Goal: Information Seeking & Learning: Learn about a topic

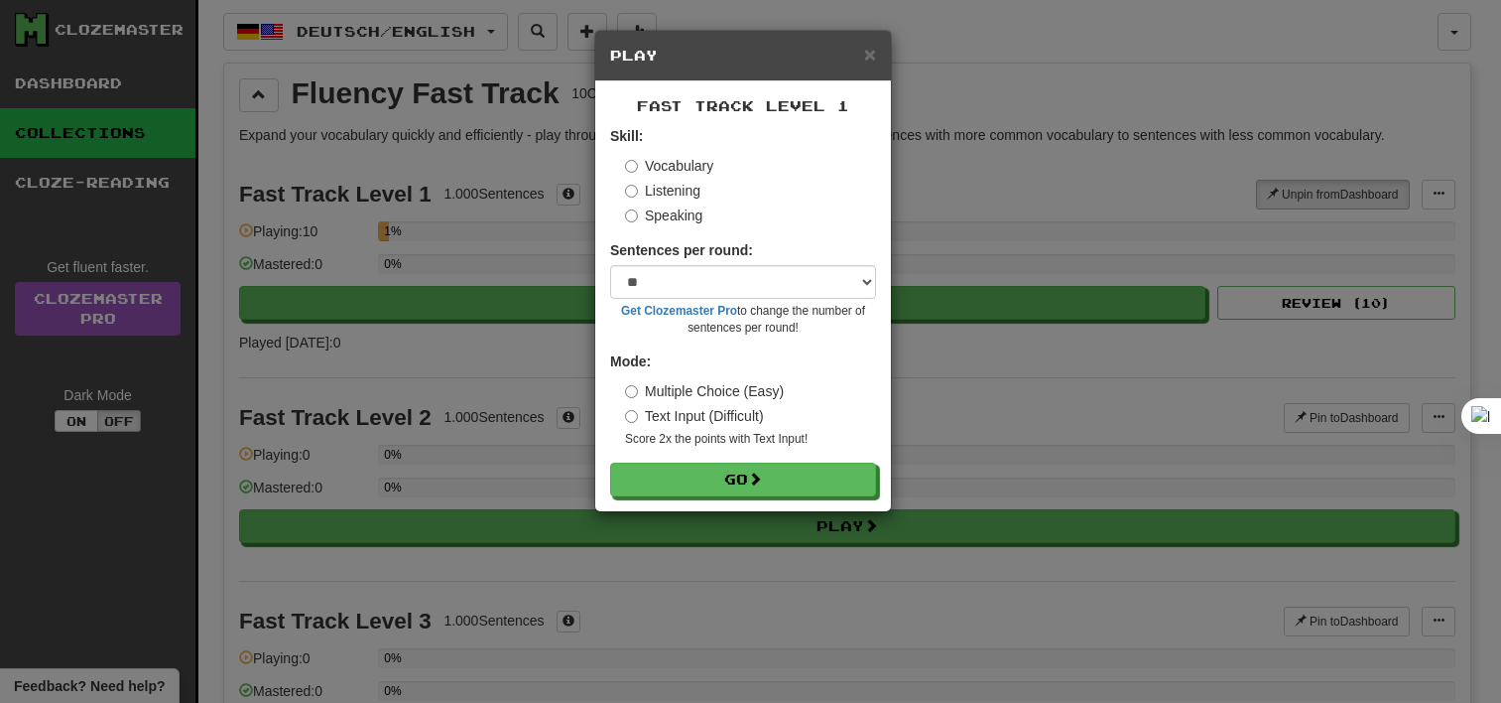
select select "**"
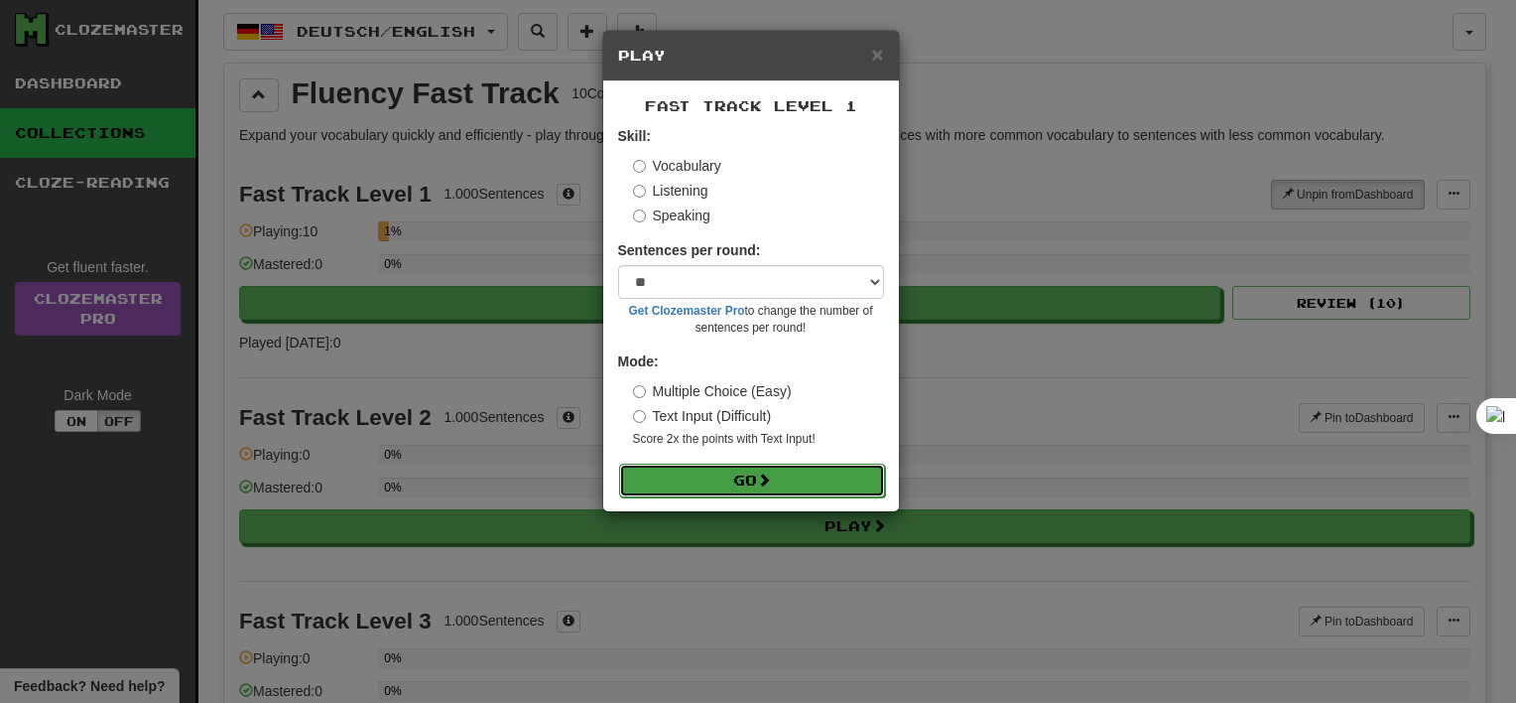
click at [822, 489] on button "Go" at bounding box center [752, 480] width 266 height 34
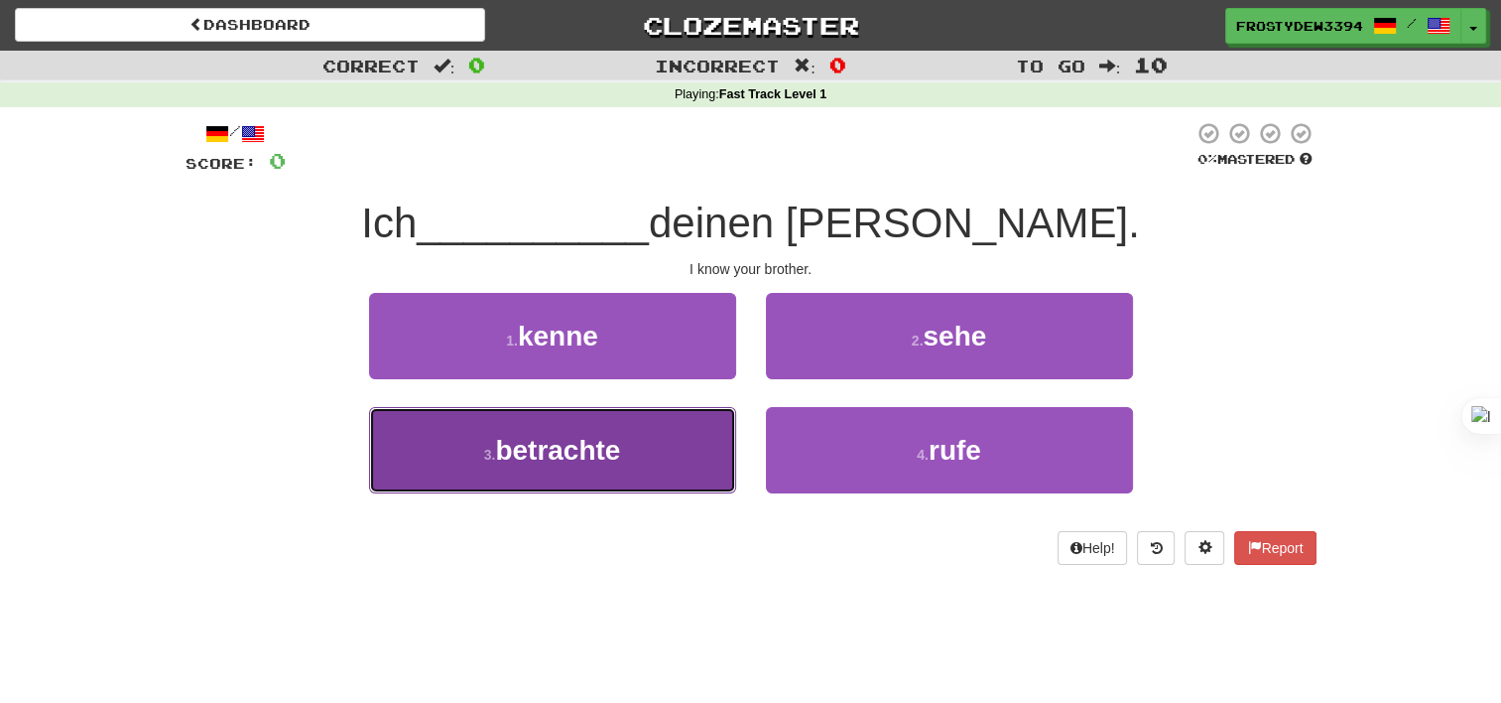
click at [683, 459] on button "3 . betrachte" at bounding box center [552, 450] width 367 height 86
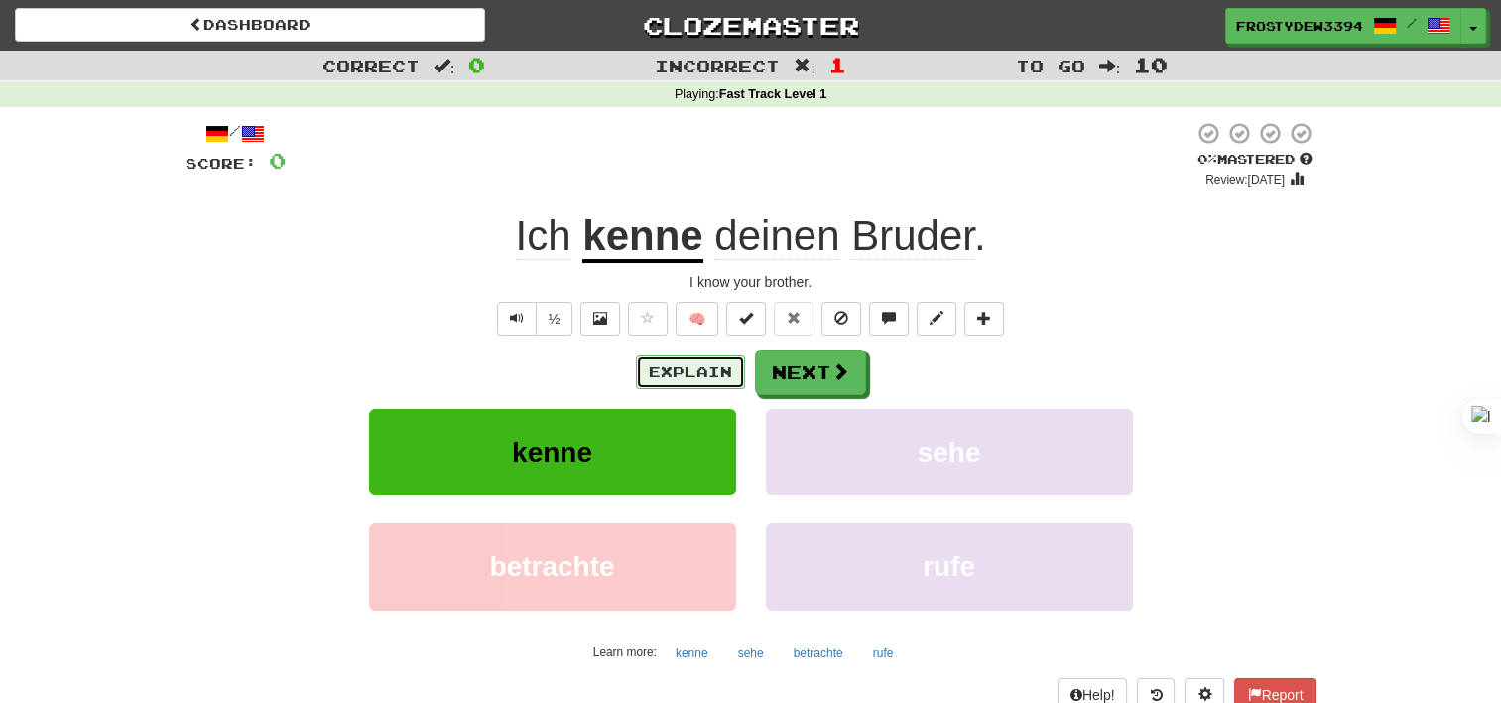
click at [721, 380] on button "Explain" at bounding box center [690, 372] width 109 height 34
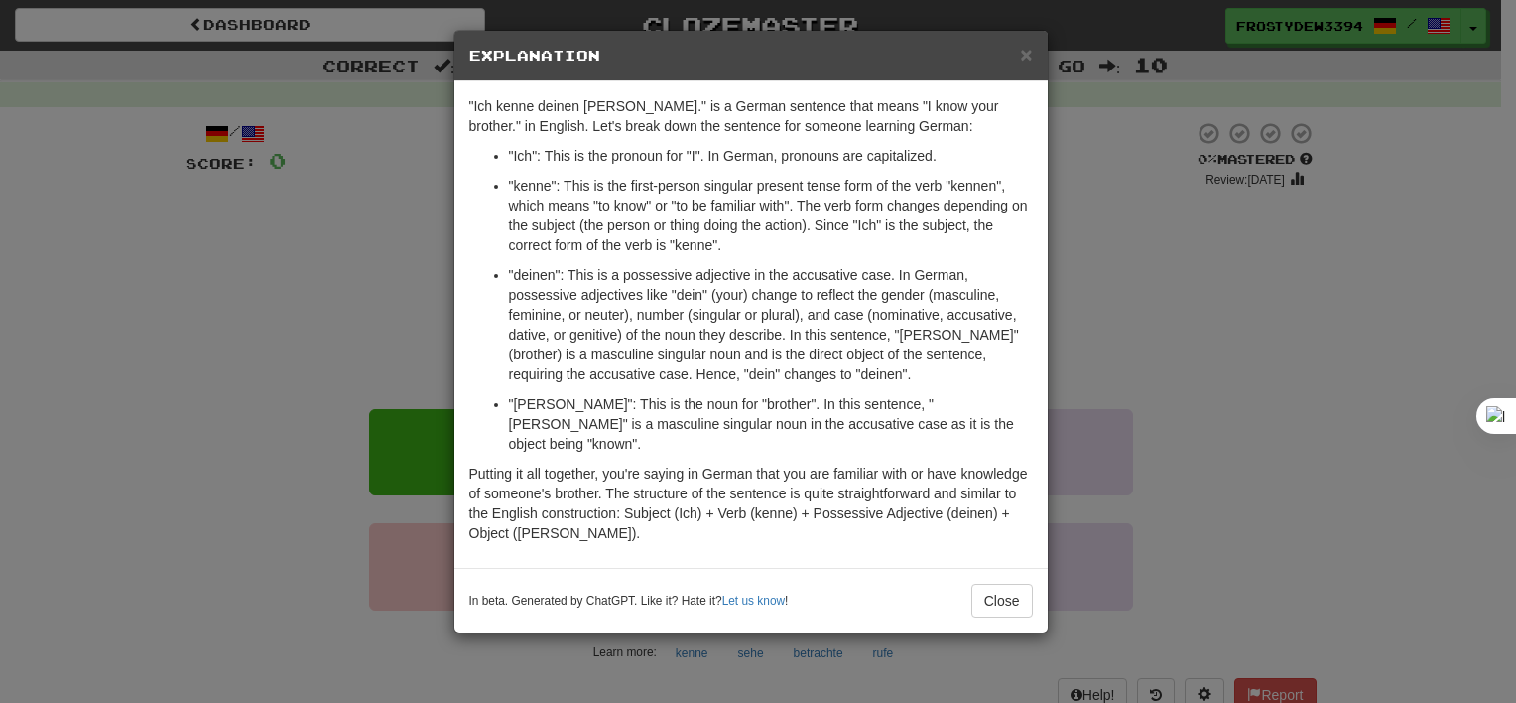
click at [1138, 338] on div "× Explanation "Ich kenne deinen [PERSON_NAME]." is a German sentence that means…" at bounding box center [758, 351] width 1516 height 703
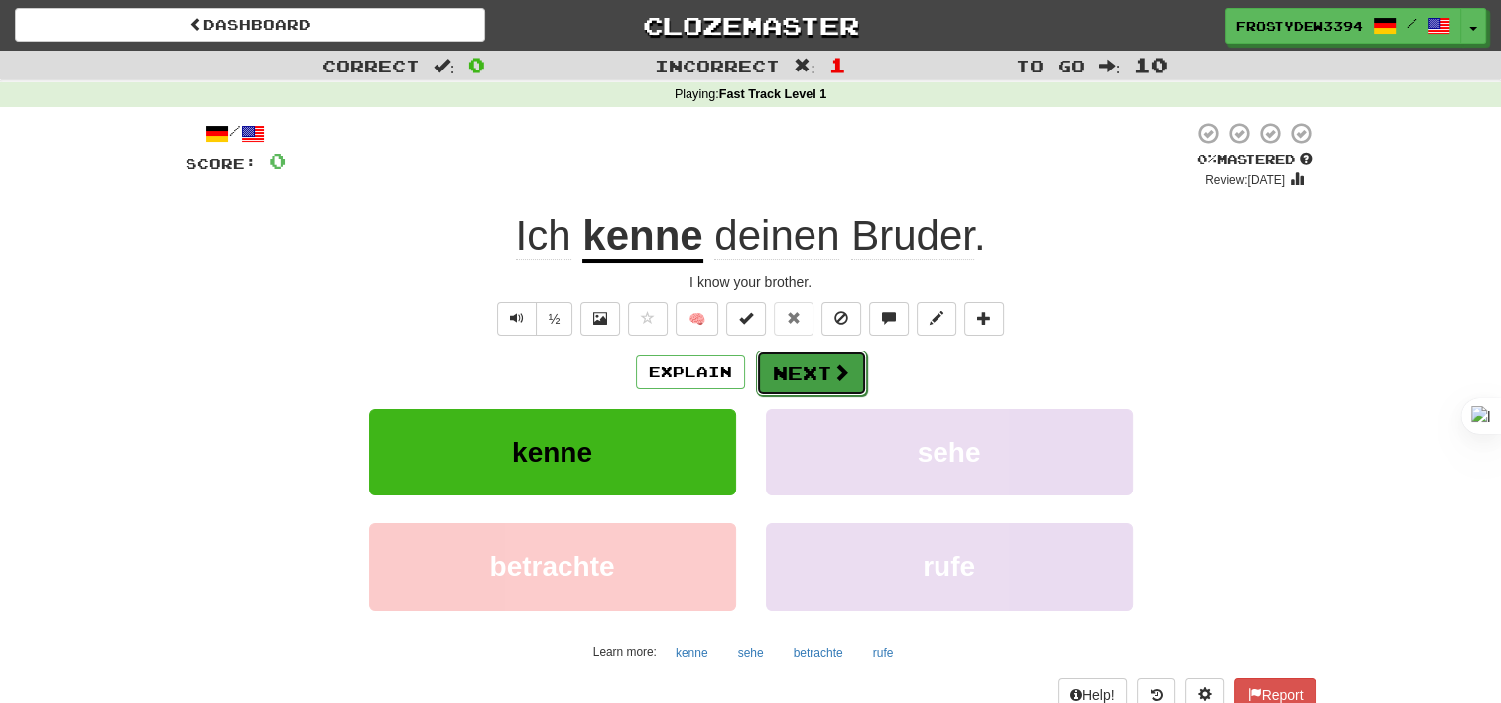
click at [826, 378] on button "Next" at bounding box center [811, 373] width 111 height 46
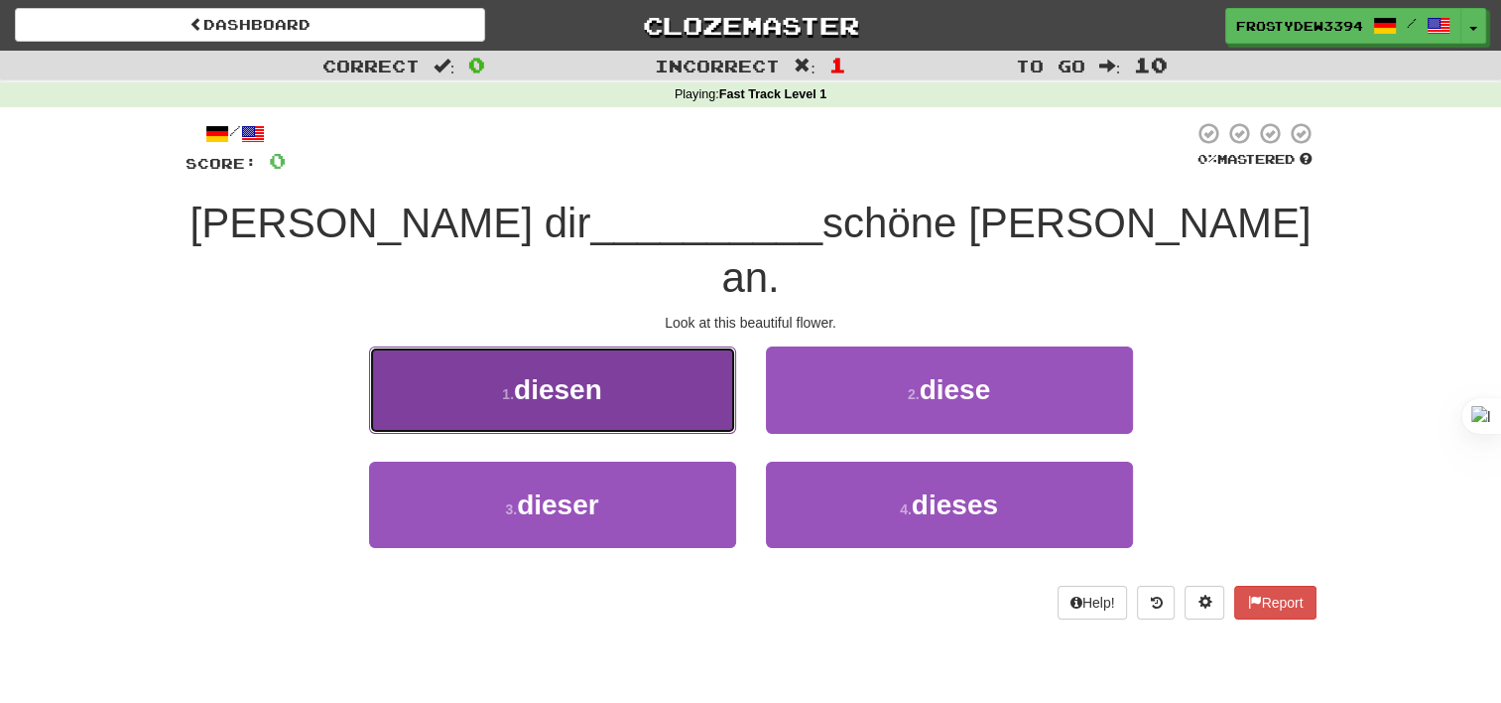
click at [576, 371] on button "1 . diesen" at bounding box center [552, 389] width 367 height 86
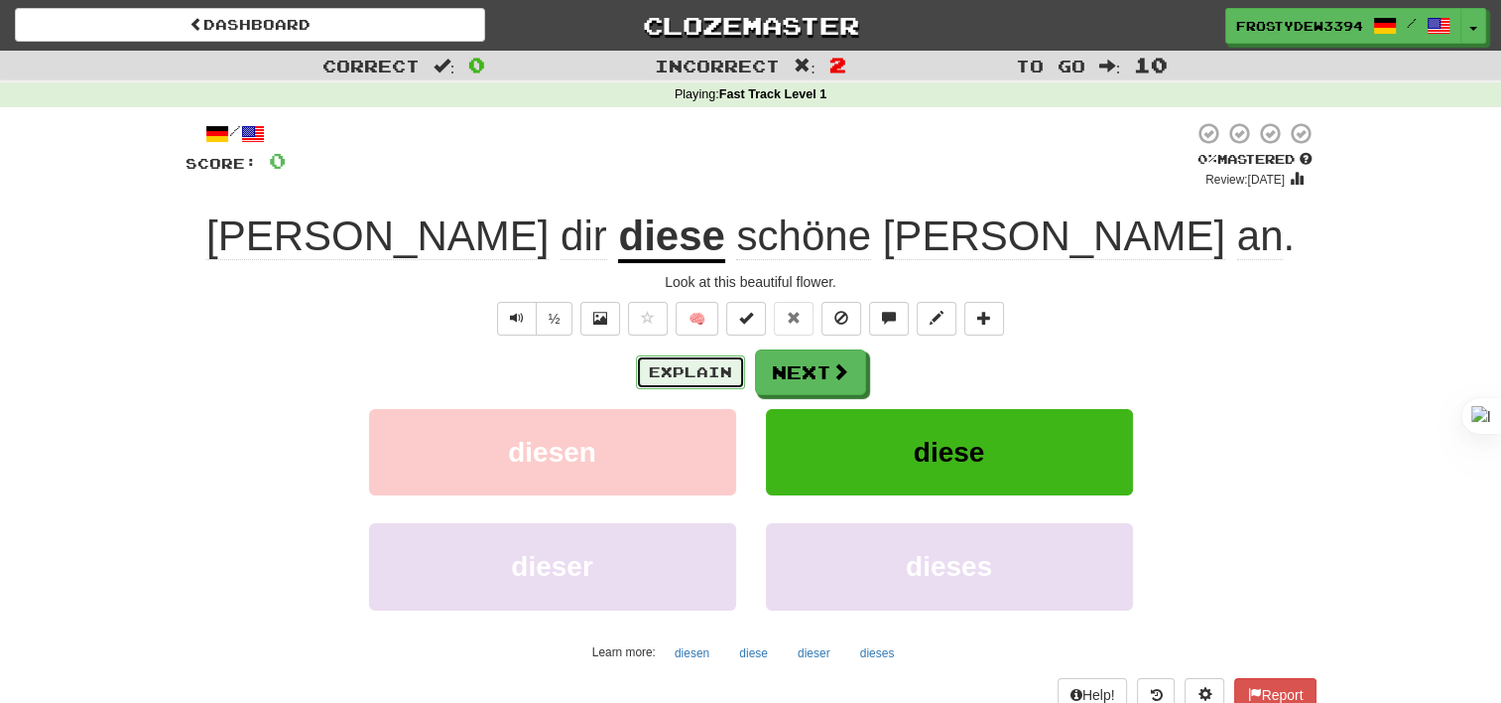
click at [704, 368] on button "Explain" at bounding box center [690, 372] width 109 height 34
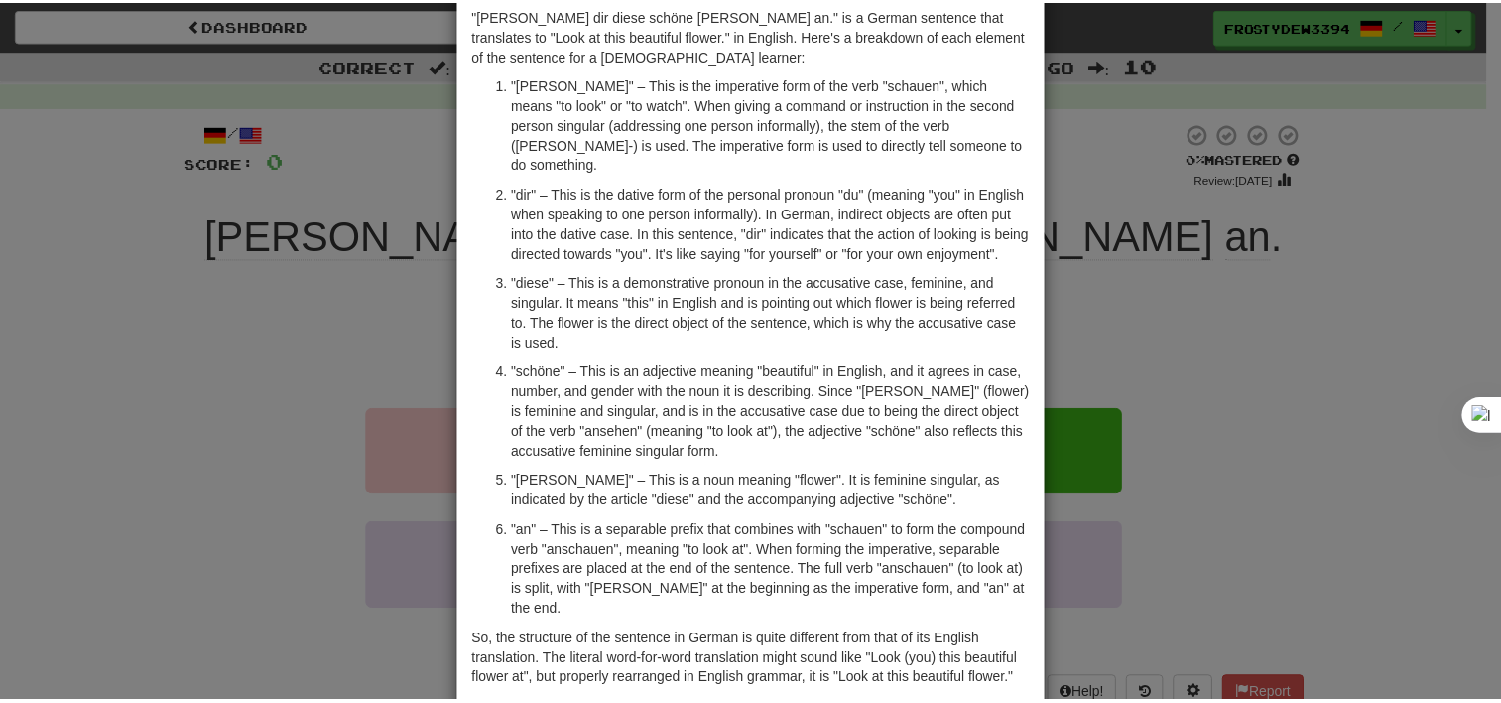
scroll to position [94, 0]
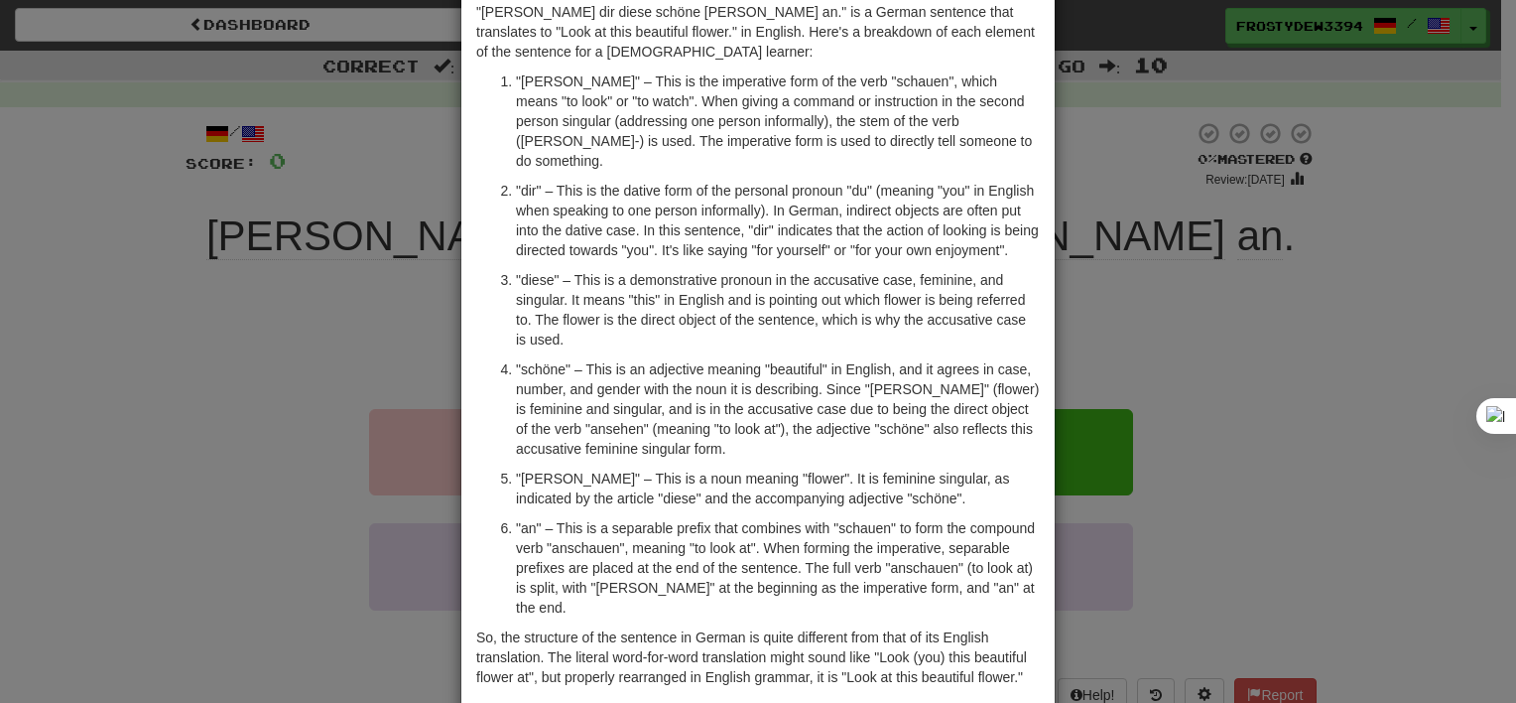
click at [1204, 416] on div "× Explanation "[PERSON_NAME] dir diese schöne [PERSON_NAME] an." is a German se…" at bounding box center [758, 351] width 1516 height 703
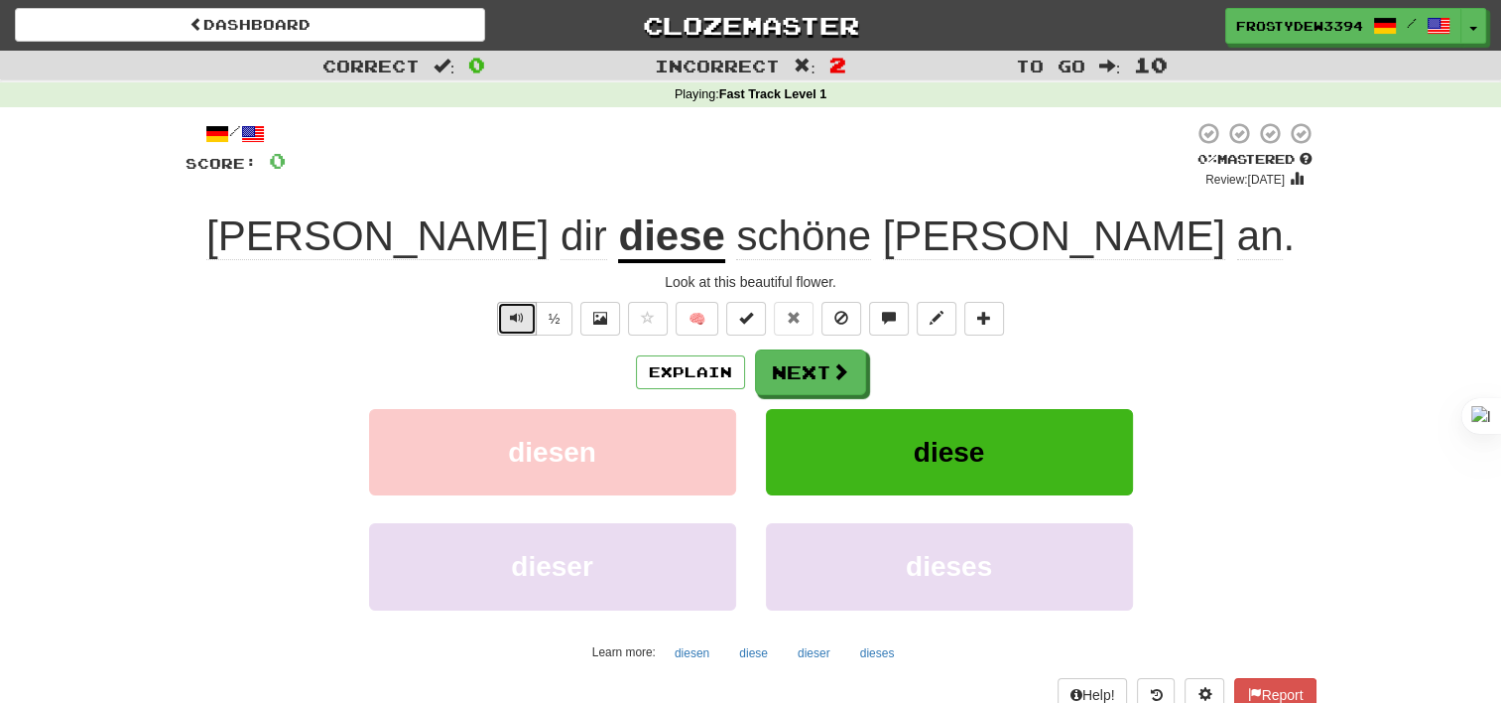
click at [497, 324] on button "Text-to-speech controls" at bounding box center [517, 319] width 40 height 34
click at [554, 318] on button "½" at bounding box center [555, 319] width 38 height 34
click at [521, 323] on span "Text-to-speech controls" at bounding box center [517, 318] width 14 height 14
click at [937, 317] on span at bounding box center [937, 318] width 14 height 14
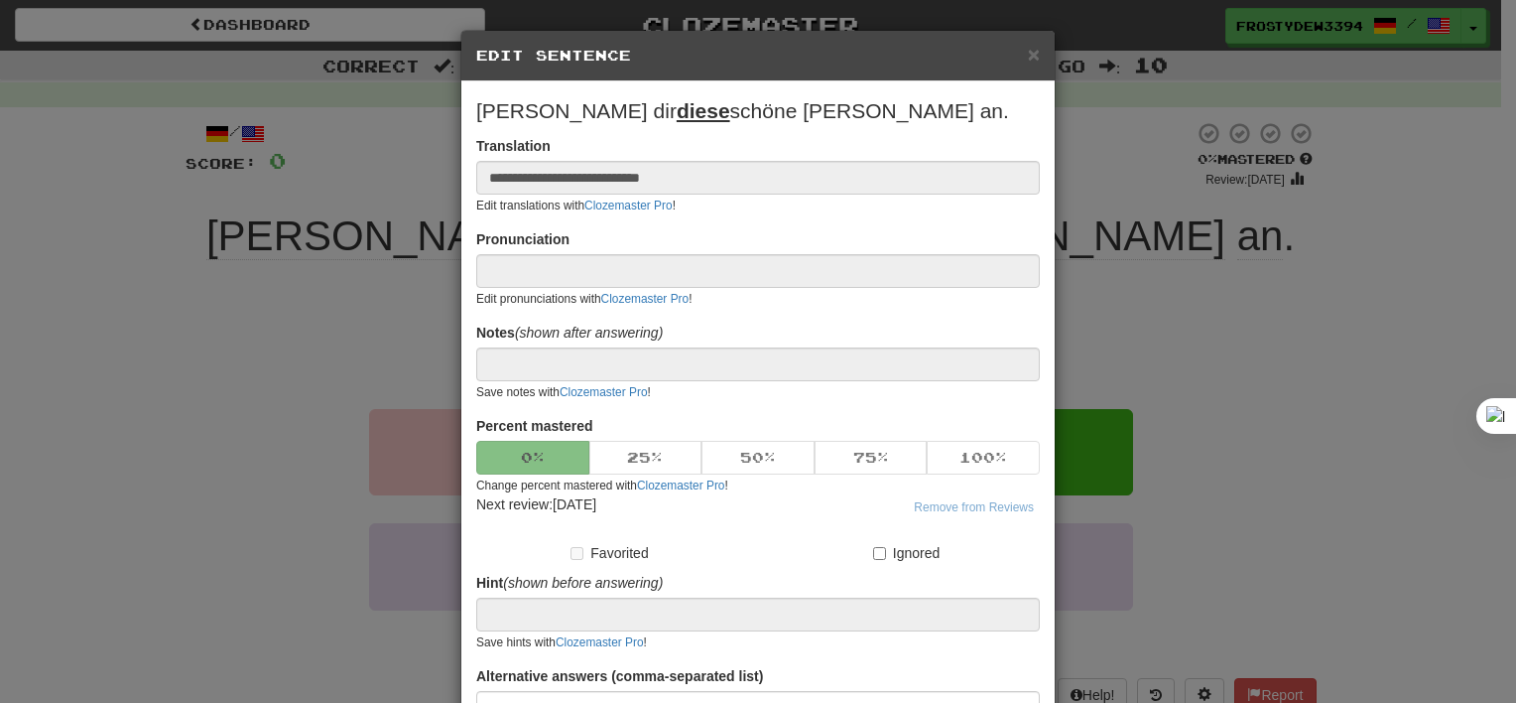
click at [1137, 306] on div "**********" at bounding box center [758, 351] width 1516 height 703
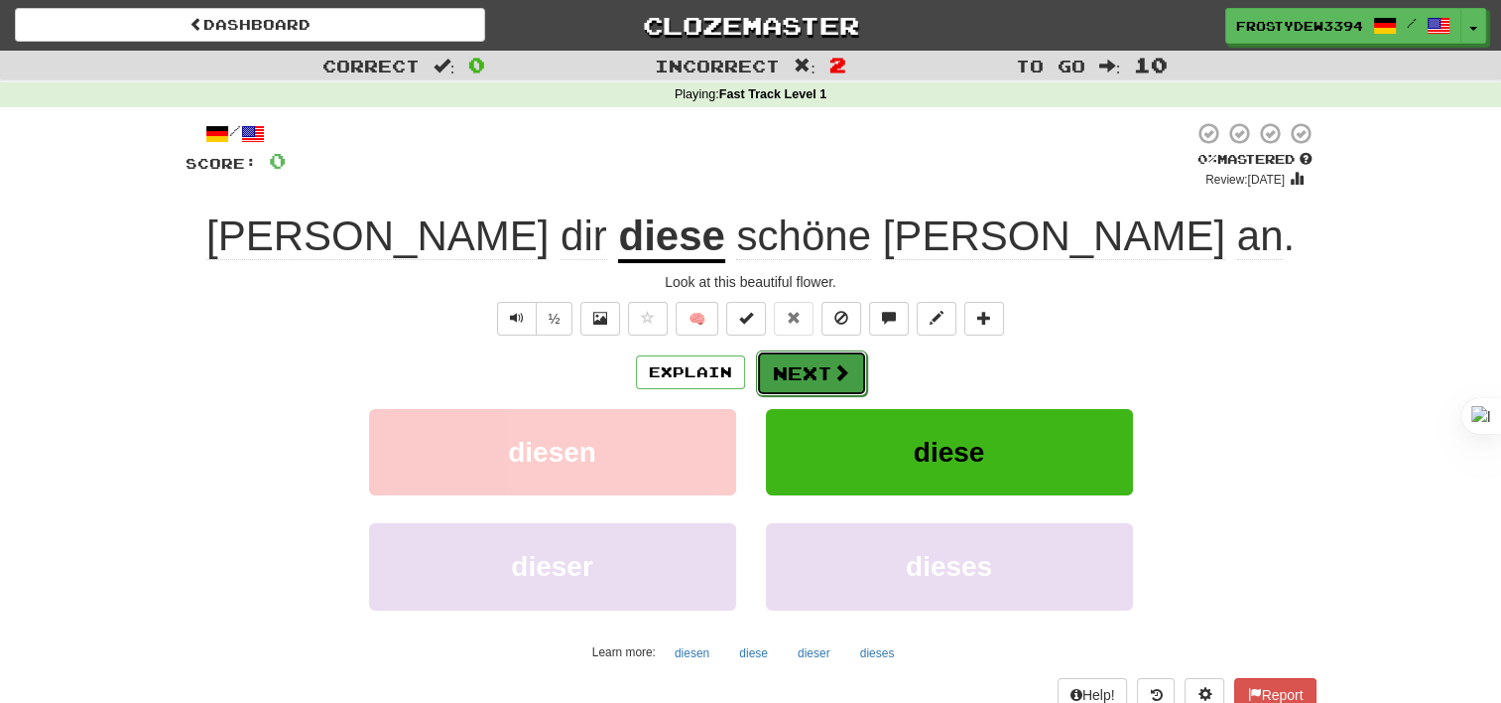
click at [859, 389] on button "Next" at bounding box center [811, 373] width 111 height 46
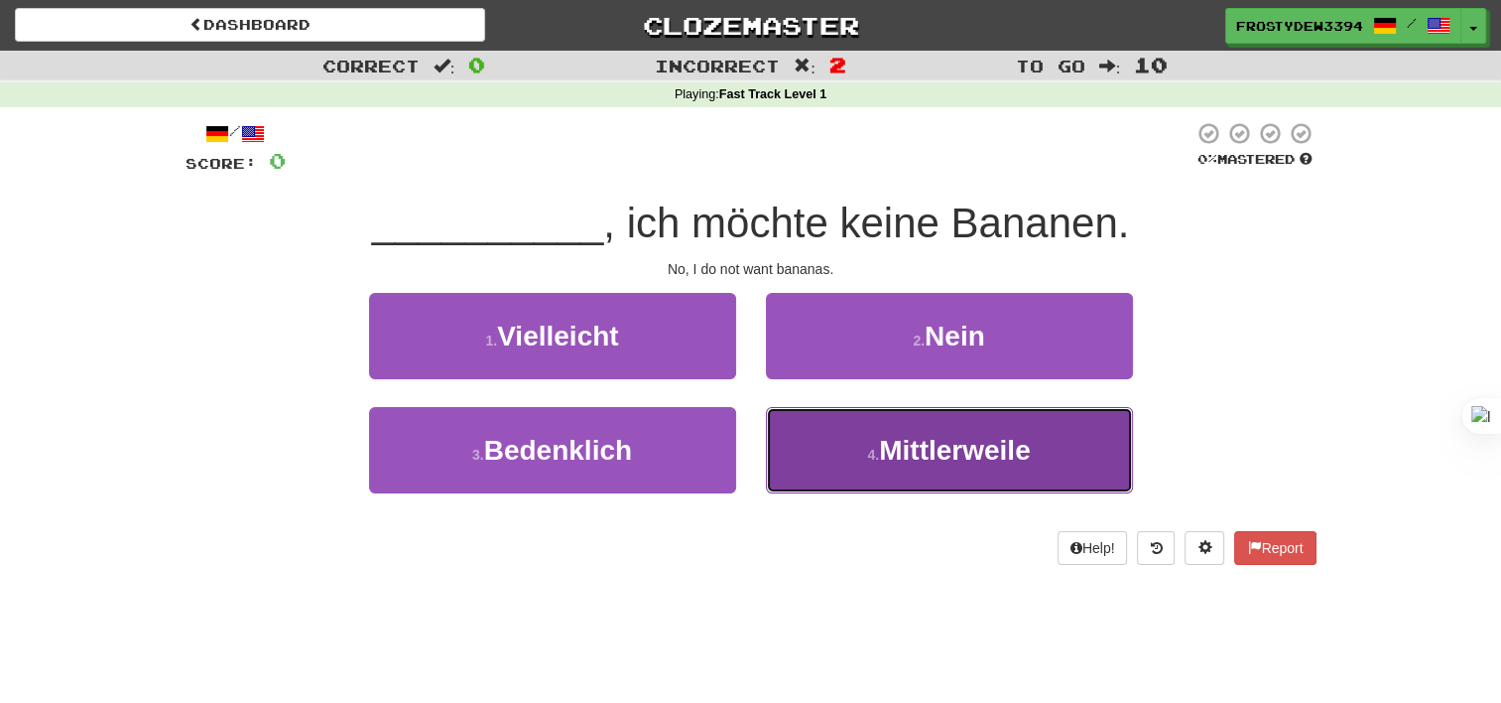
click at [847, 475] on button "4 . Mittlerweile" at bounding box center [949, 450] width 367 height 86
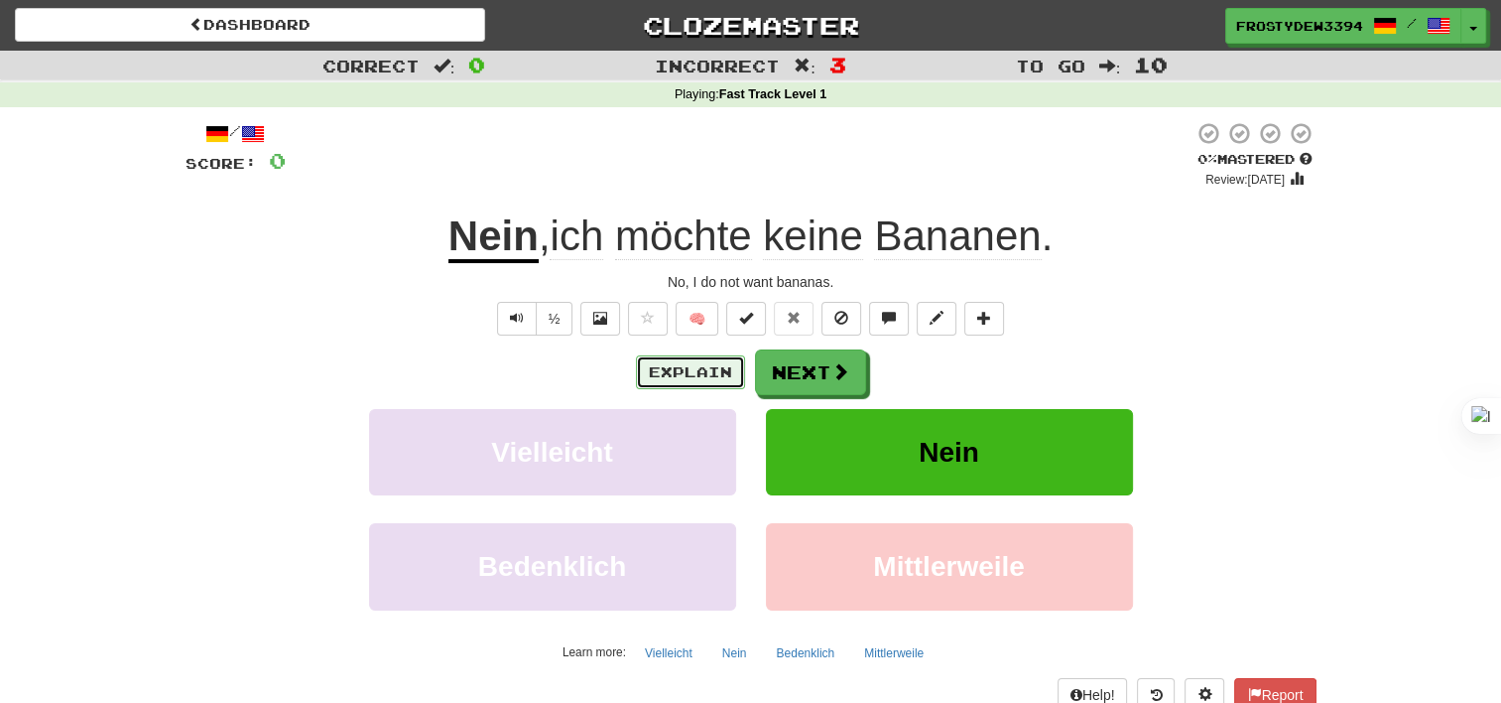
click at [712, 371] on button "Explain" at bounding box center [690, 372] width 109 height 34
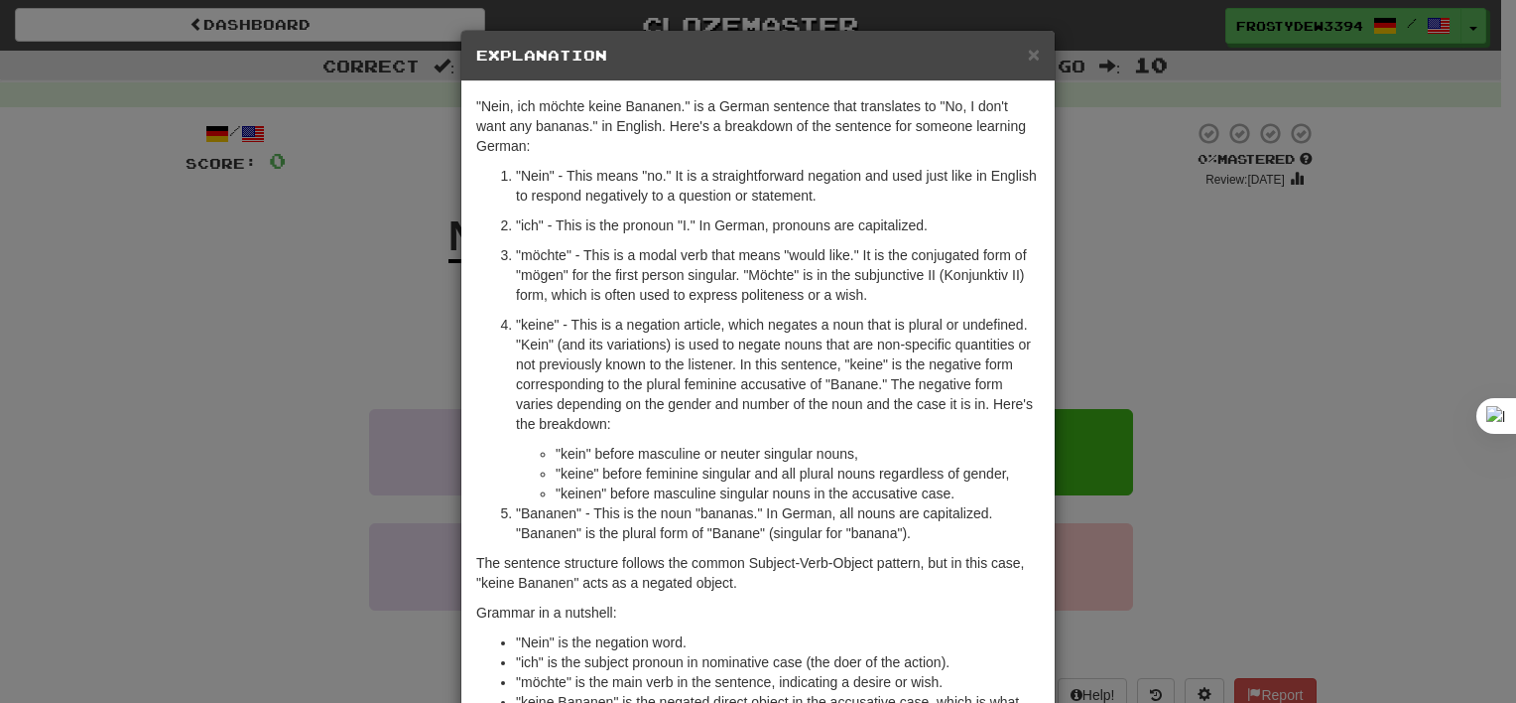
click at [1102, 354] on div "× Explanation "Nein, ich möchte keine Bananen." is a German sentence that trans…" at bounding box center [758, 351] width 1516 height 703
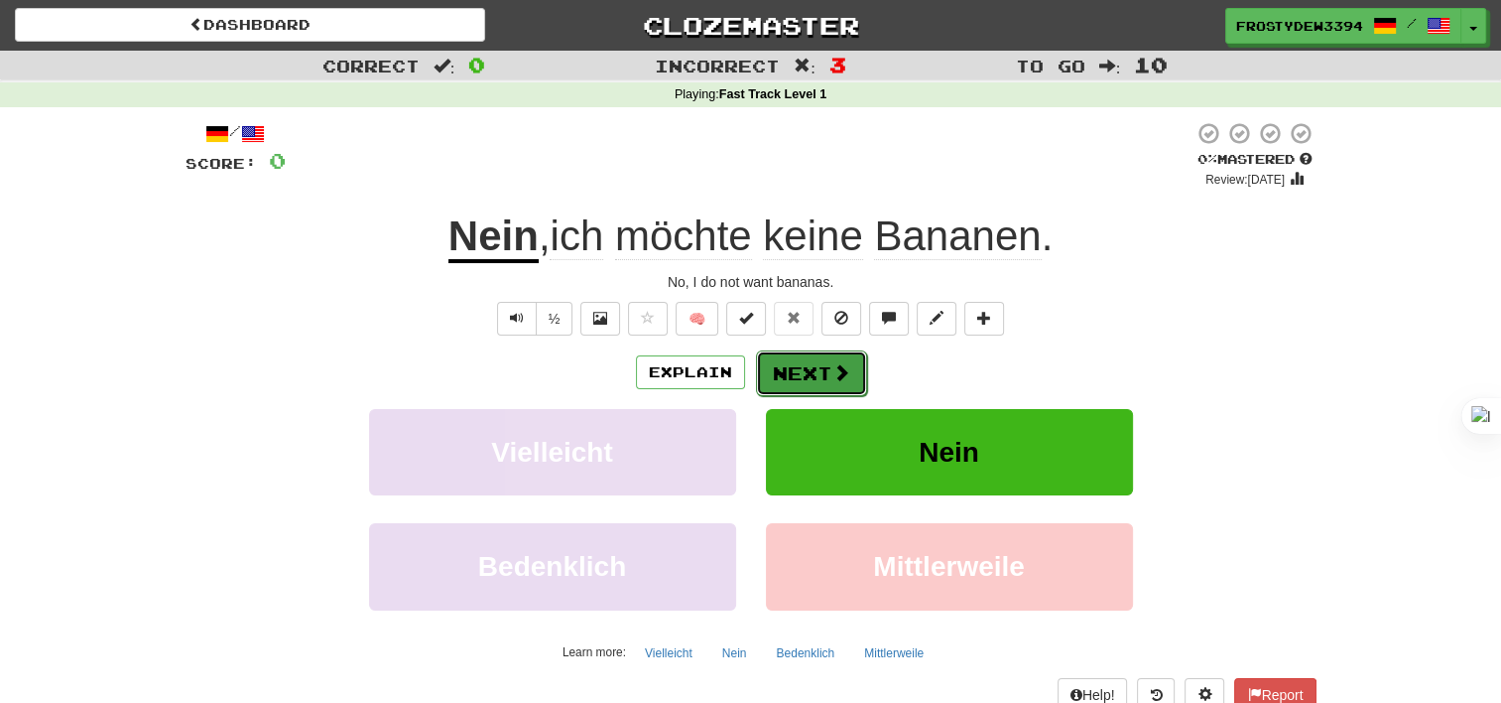
click at [816, 393] on button "Next" at bounding box center [811, 373] width 111 height 46
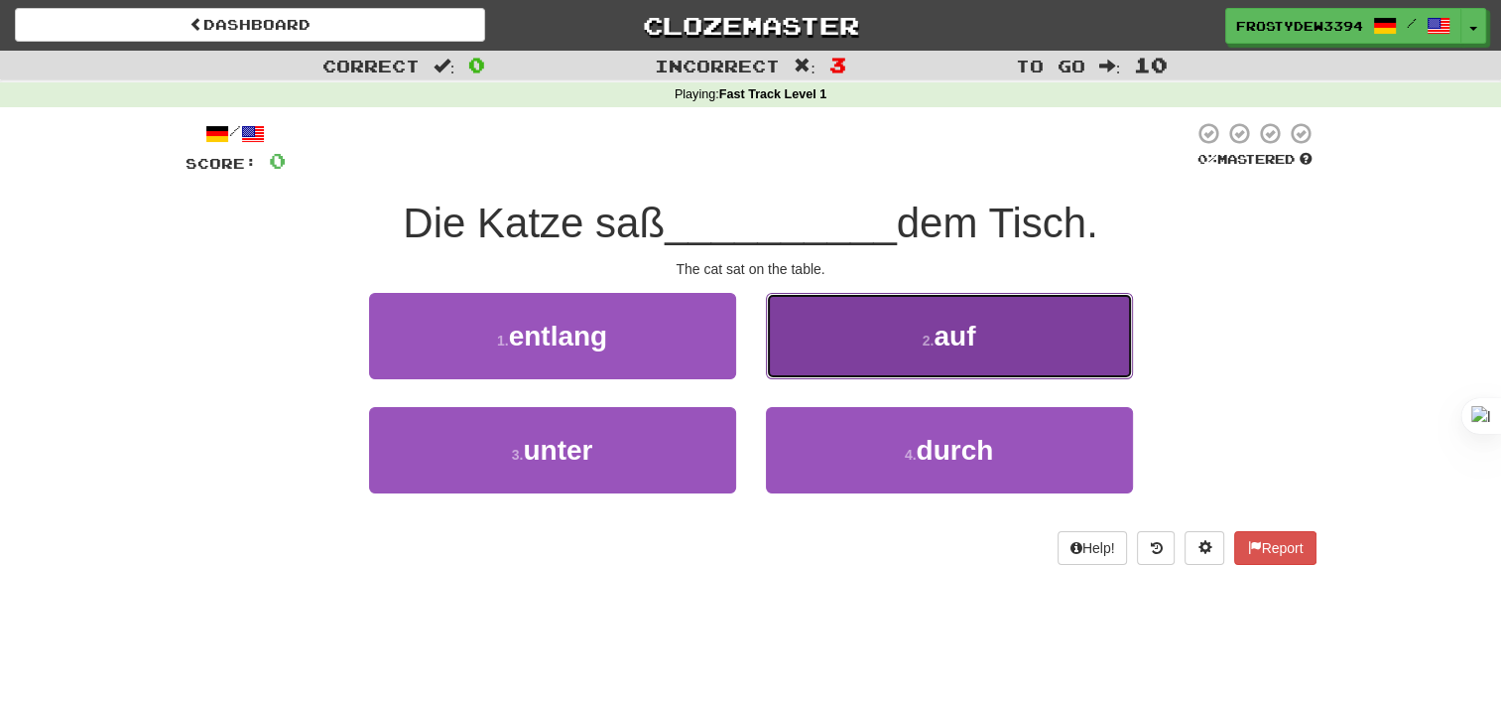
click at [942, 341] on span "auf" at bounding box center [955, 336] width 42 height 31
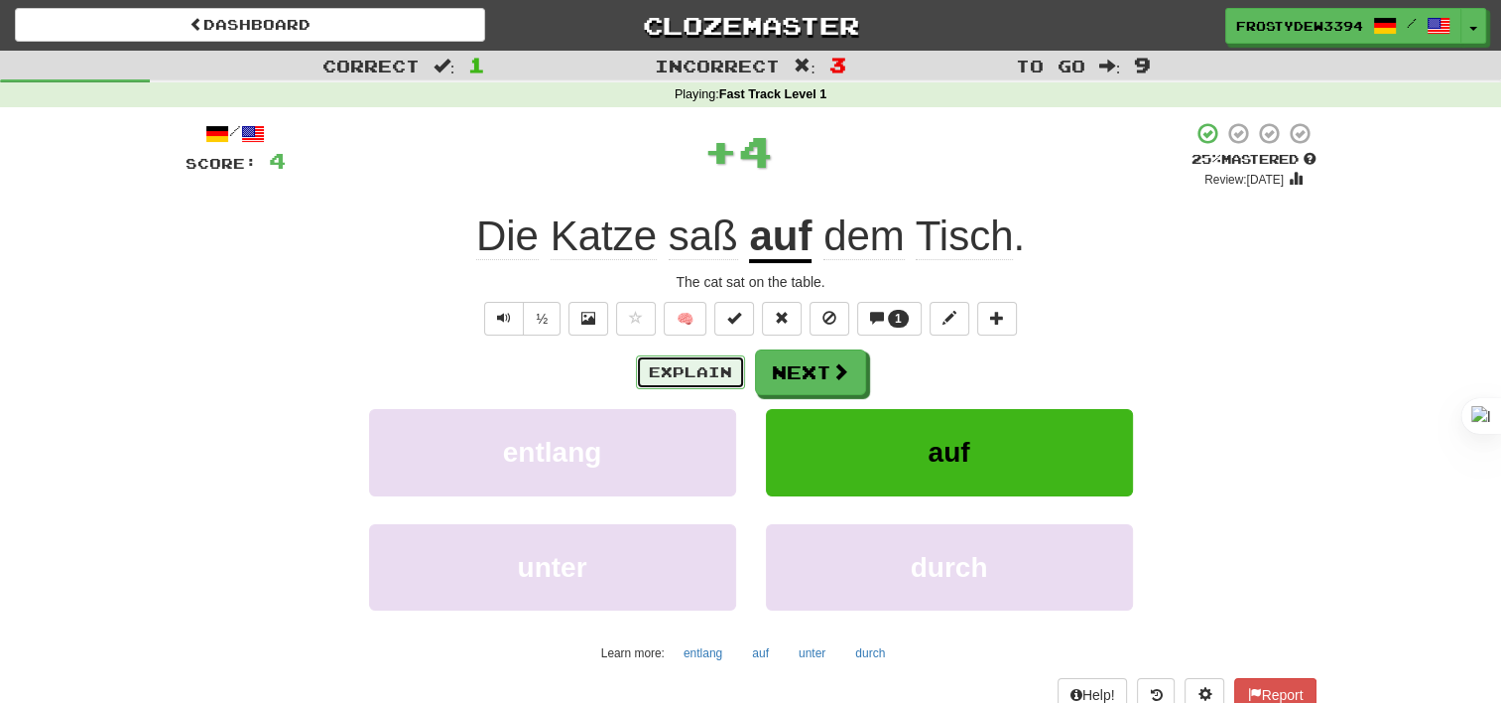
click at [714, 373] on button "Explain" at bounding box center [690, 372] width 109 height 34
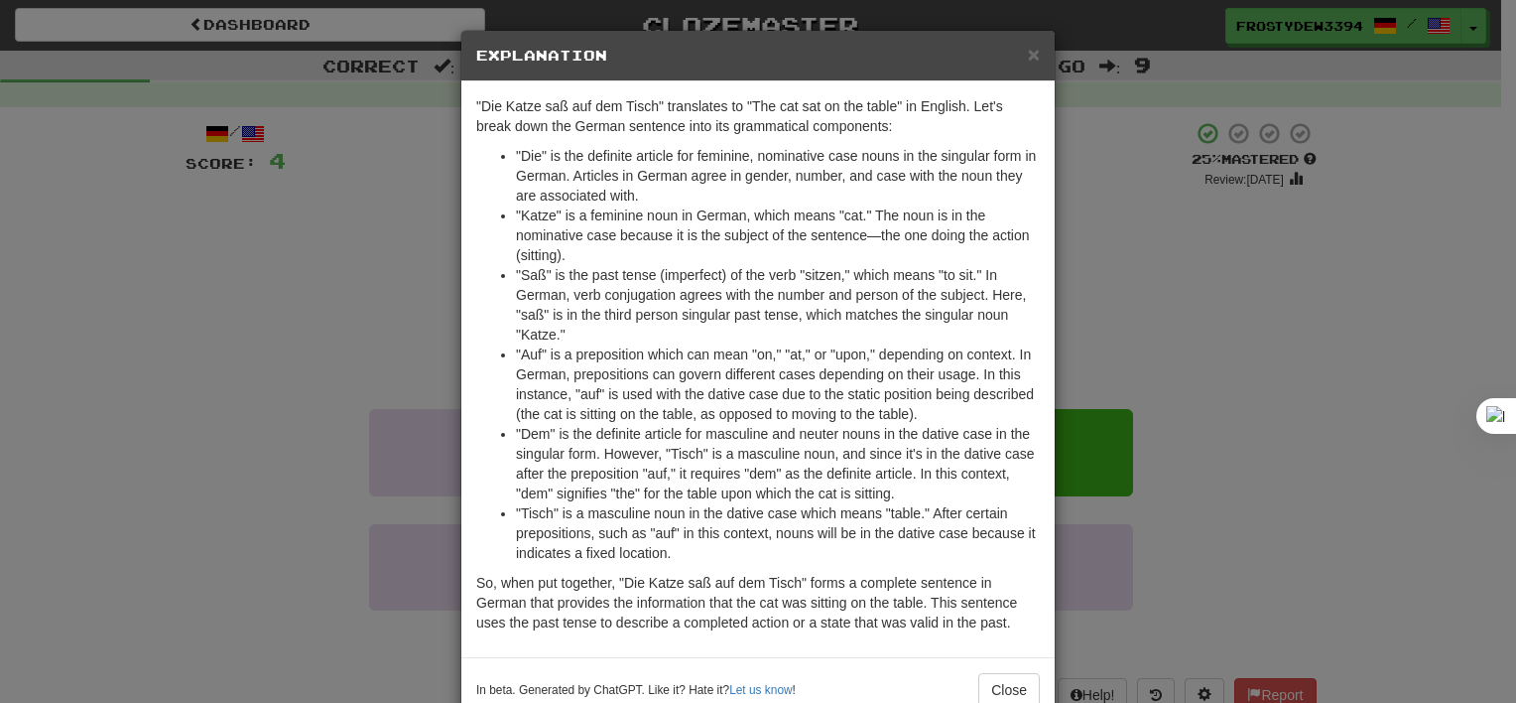
click at [1201, 198] on div "× Explanation "Die Katze saß auf dem Tisch" translates to "The cat sat on the t…" at bounding box center [758, 351] width 1516 height 703
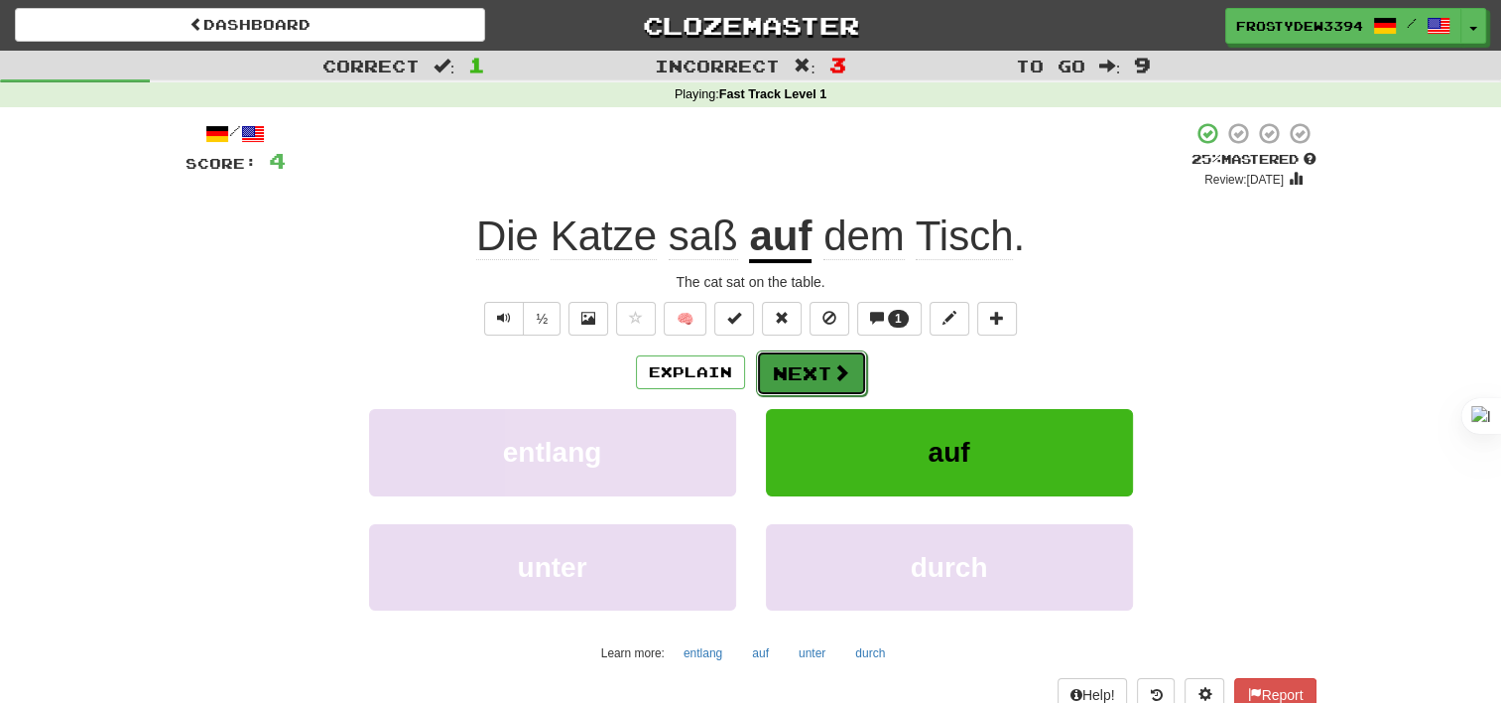
click at [802, 366] on button "Next" at bounding box center [811, 373] width 111 height 46
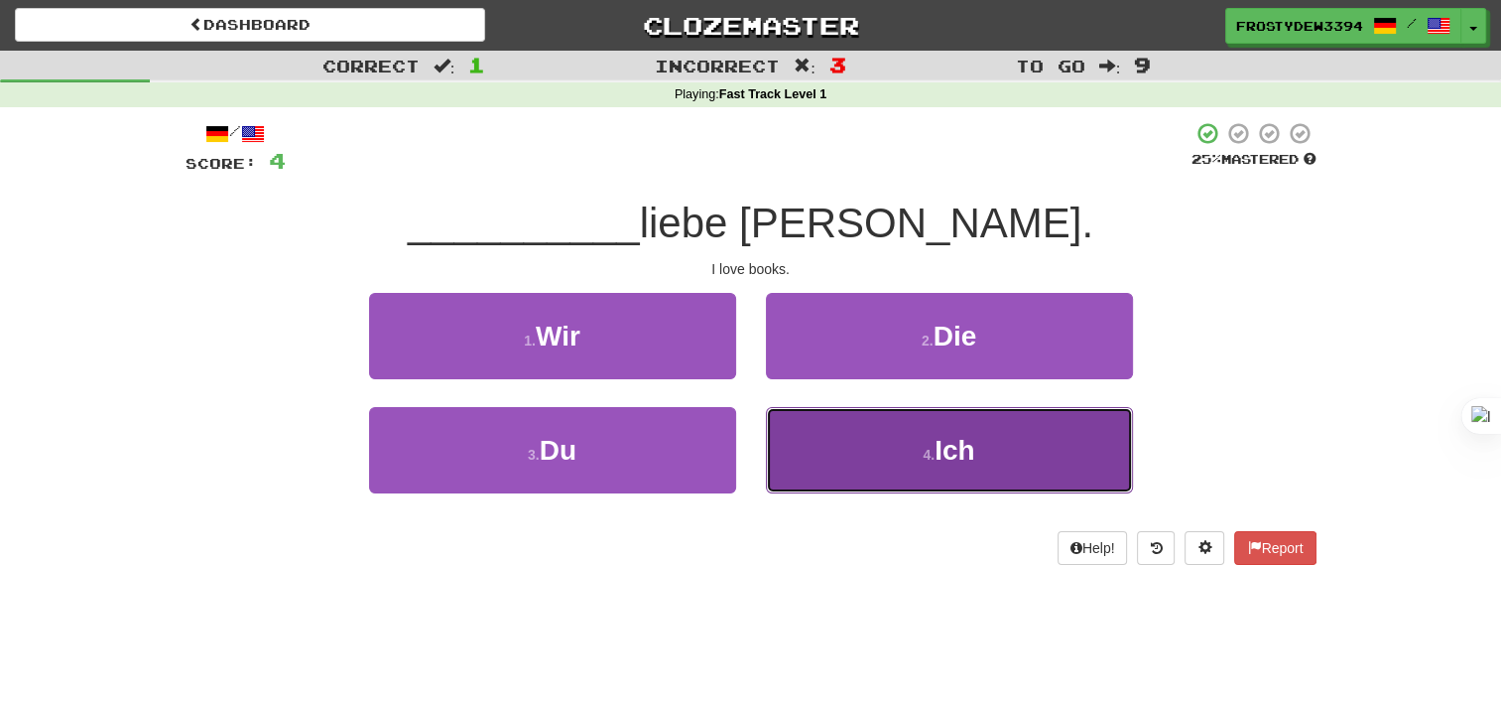
click at [1021, 454] on button "4 . Ich" at bounding box center [949, 450] width 367 height 86
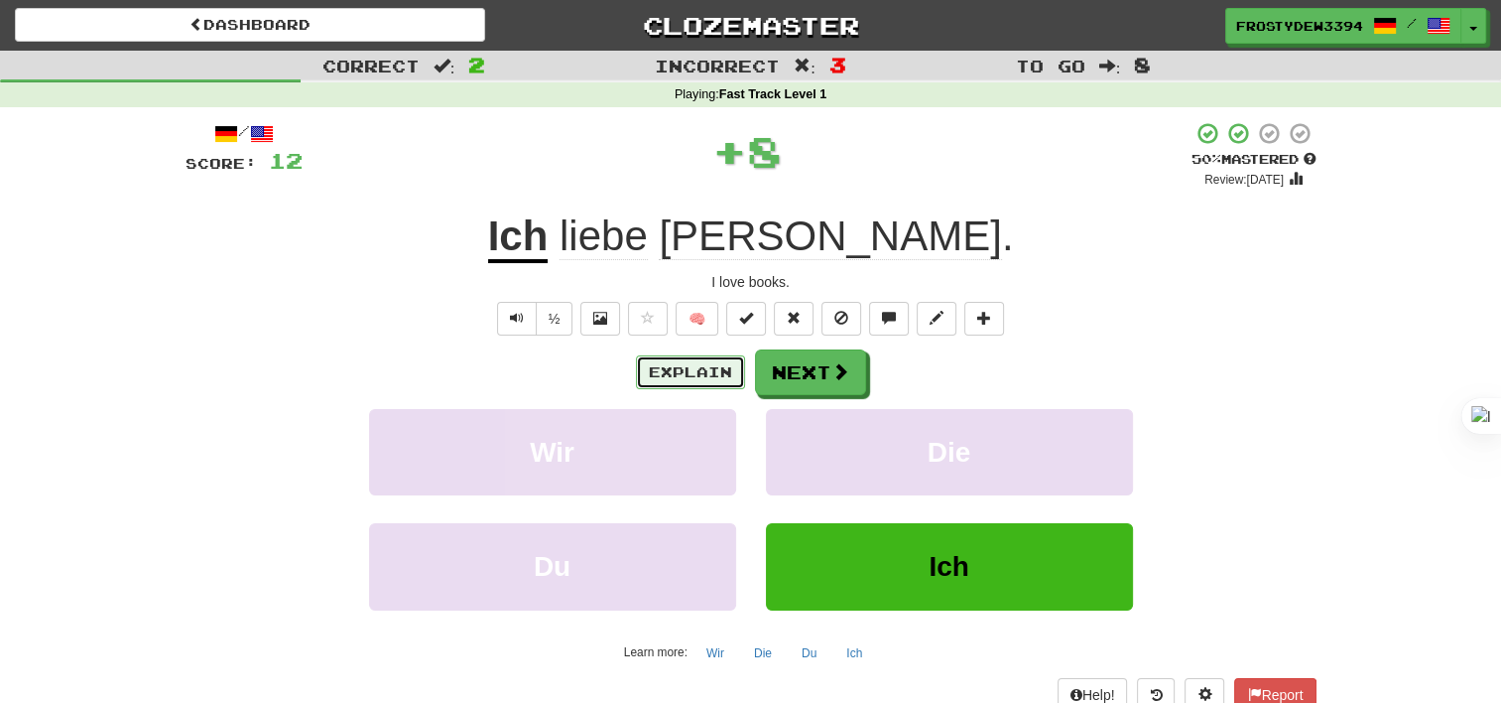
click at [691, 366] on button "Explain" at bounding box center [690, 372] width 109 height 34
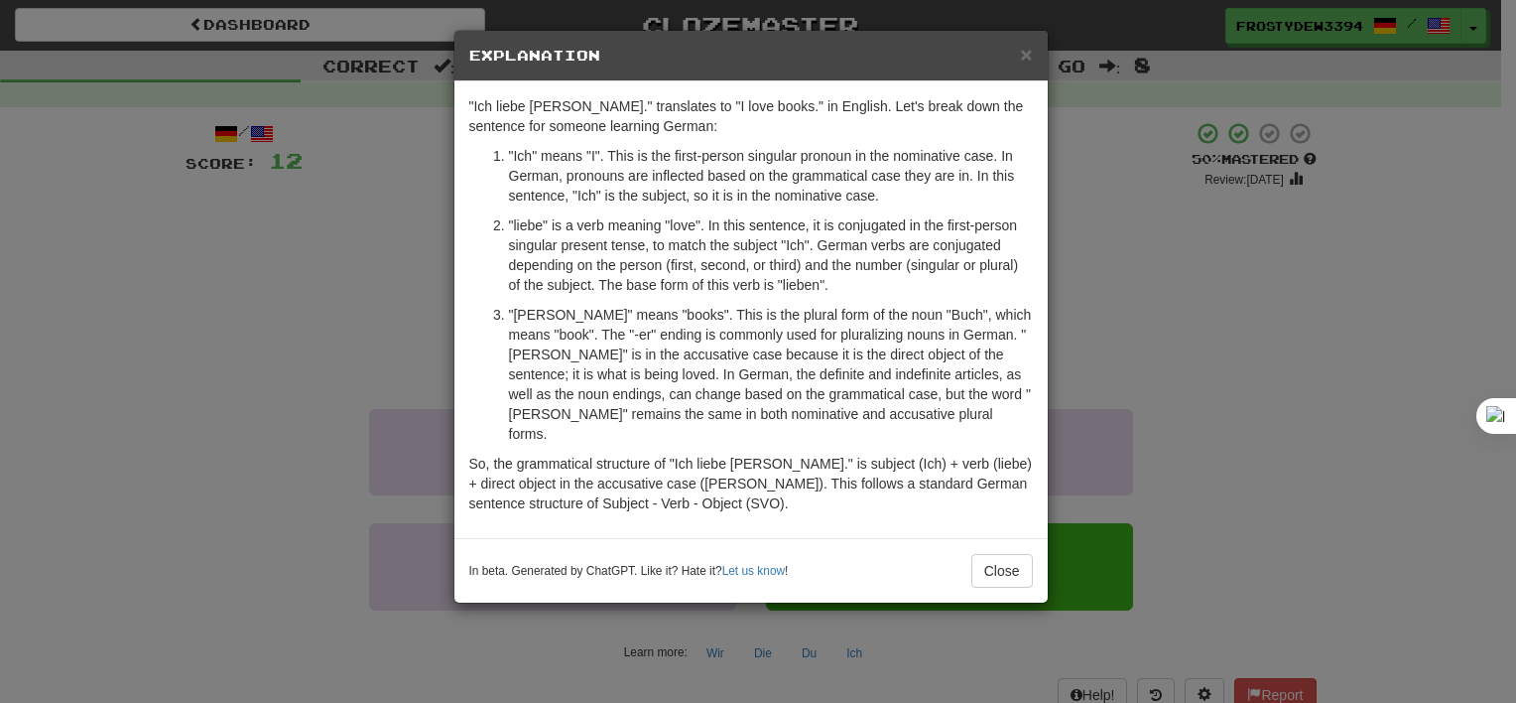
click at [1151, 314] on div "× Explanation "Ich liebe [PERSON_NAME]." translates to "I love books." in Engli…" at bounding box center [758, 351] width 1516 height 703
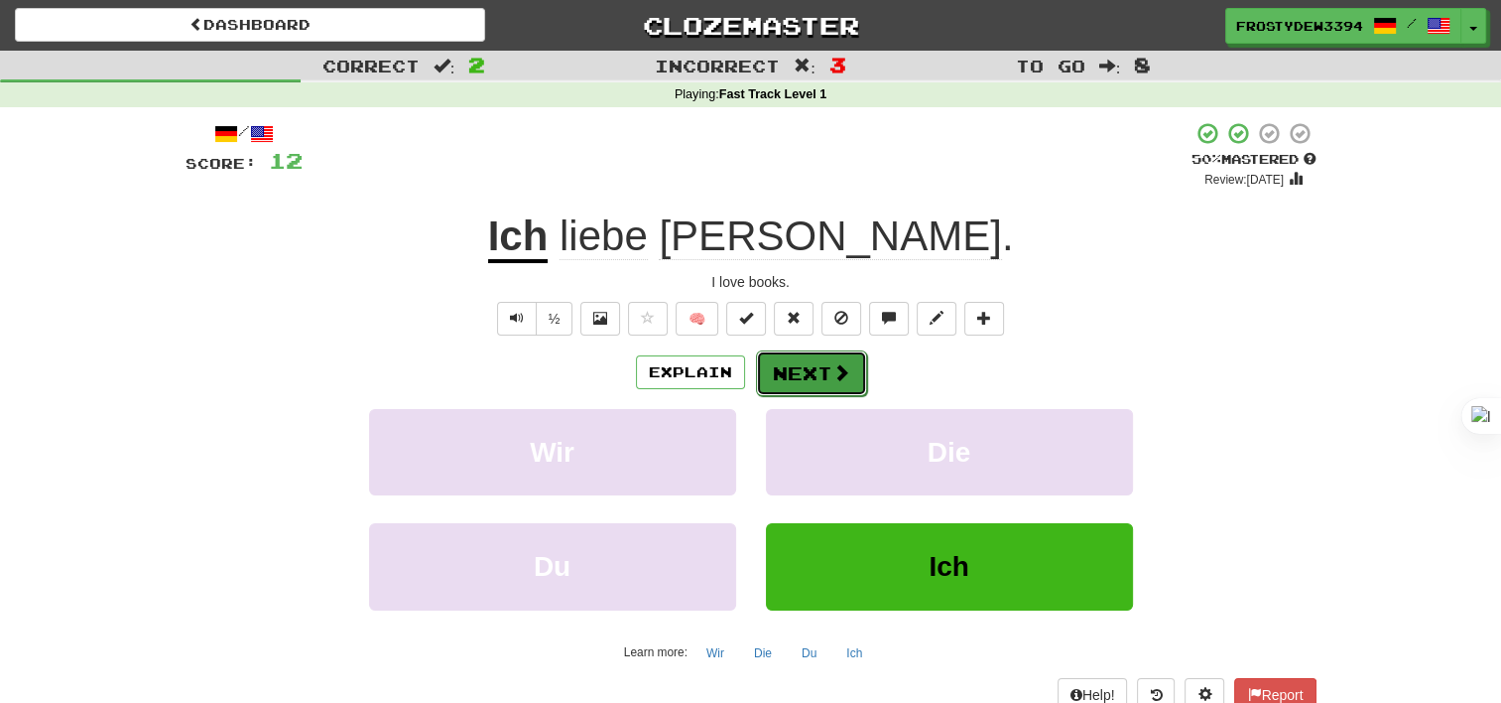
click at [826, 373] on button "Next" at bounding box center [811, 373] width 111 height 46
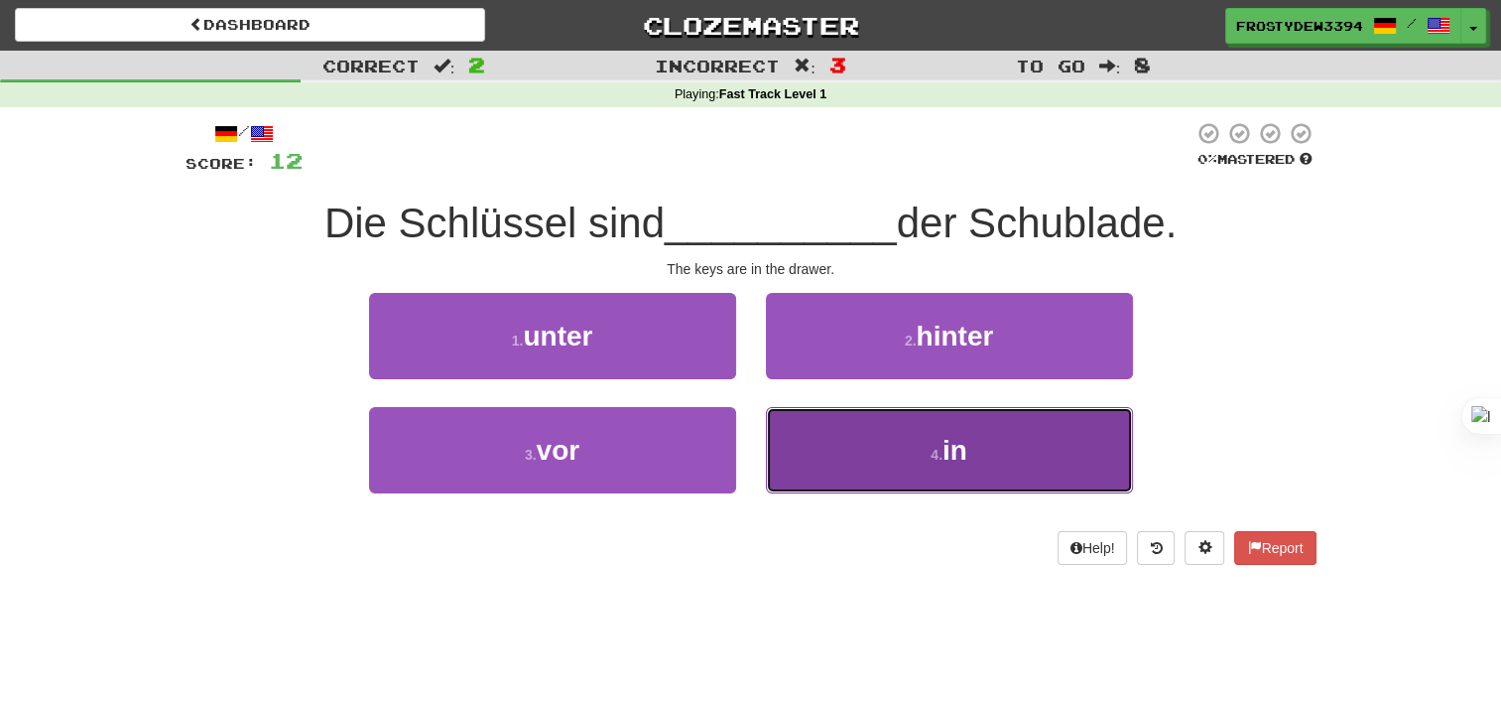
click at [964, 444] on span "in" at bounding box center [955, 450] width 25 height 31
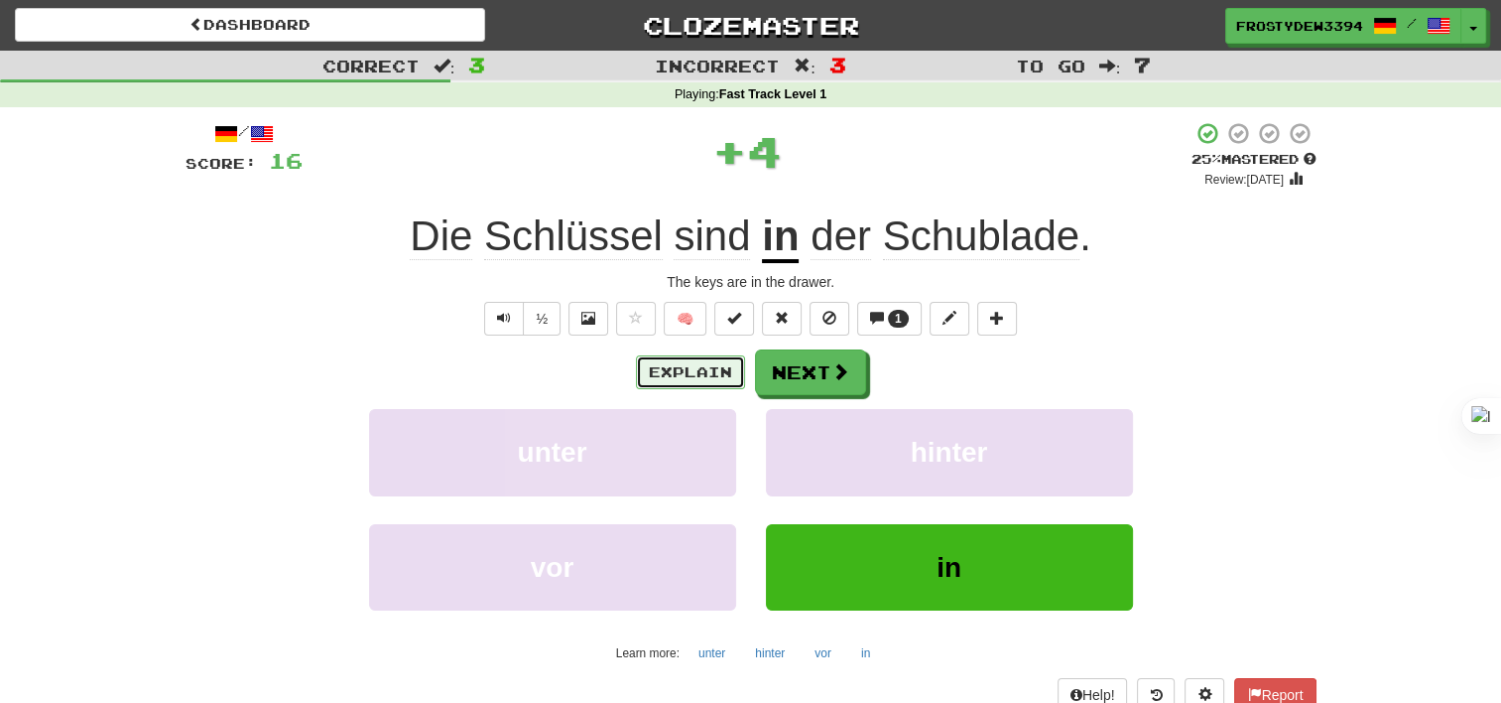
click at [727, 384] on button "Explain" at bounding box center [690, 372] width 109 height 34
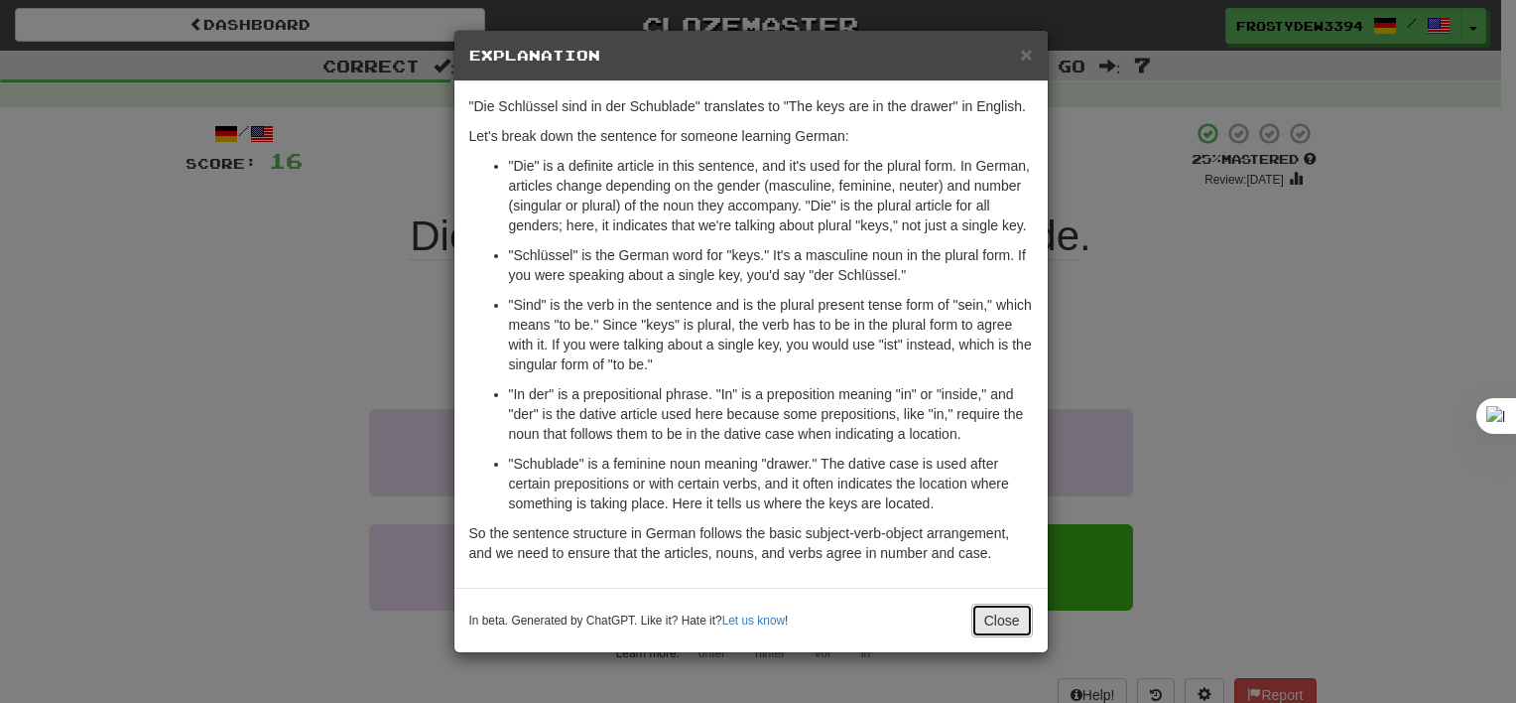
click at [995, 627] on button "Close" at bounding box center [1003, 620] width 62 height 34
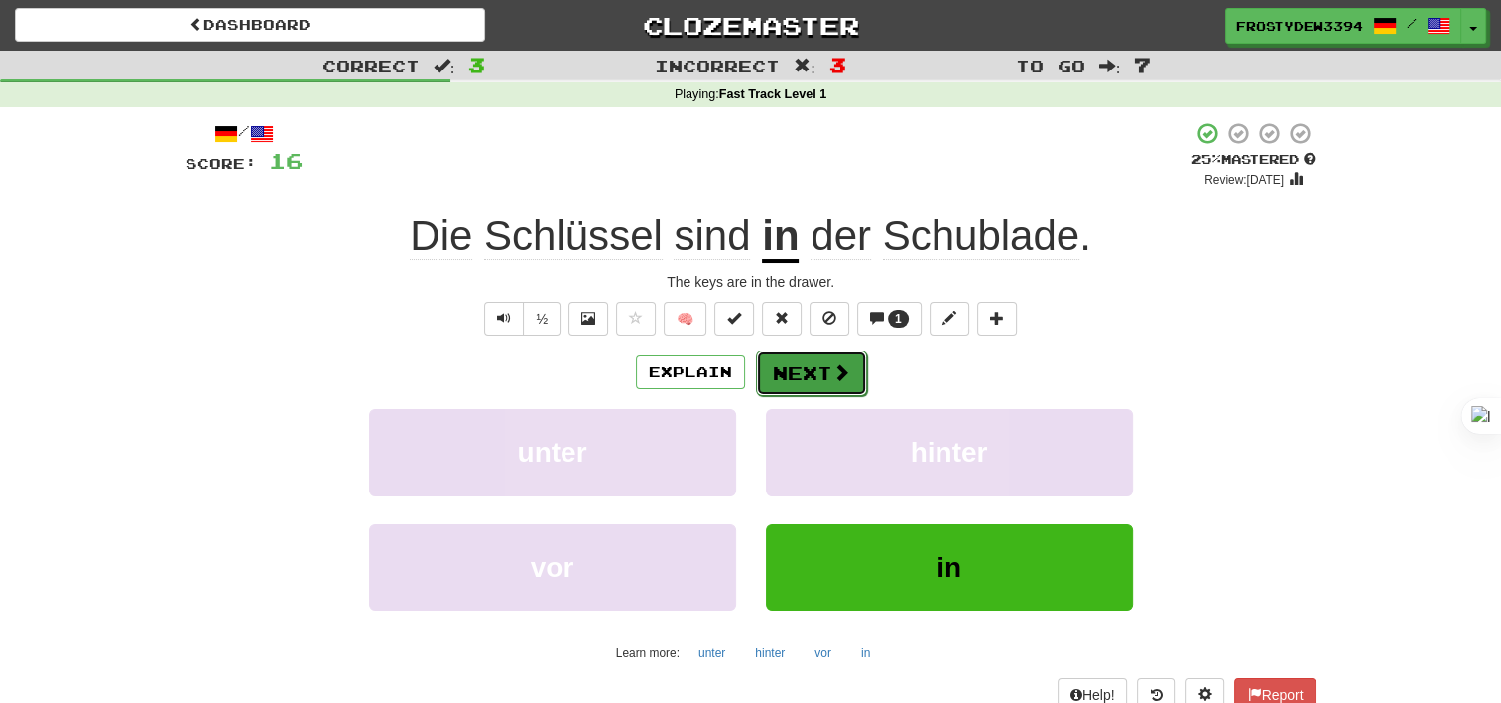
click at [827, 376] on button "Next" at bounding box center [811, 373] width 111 height 46
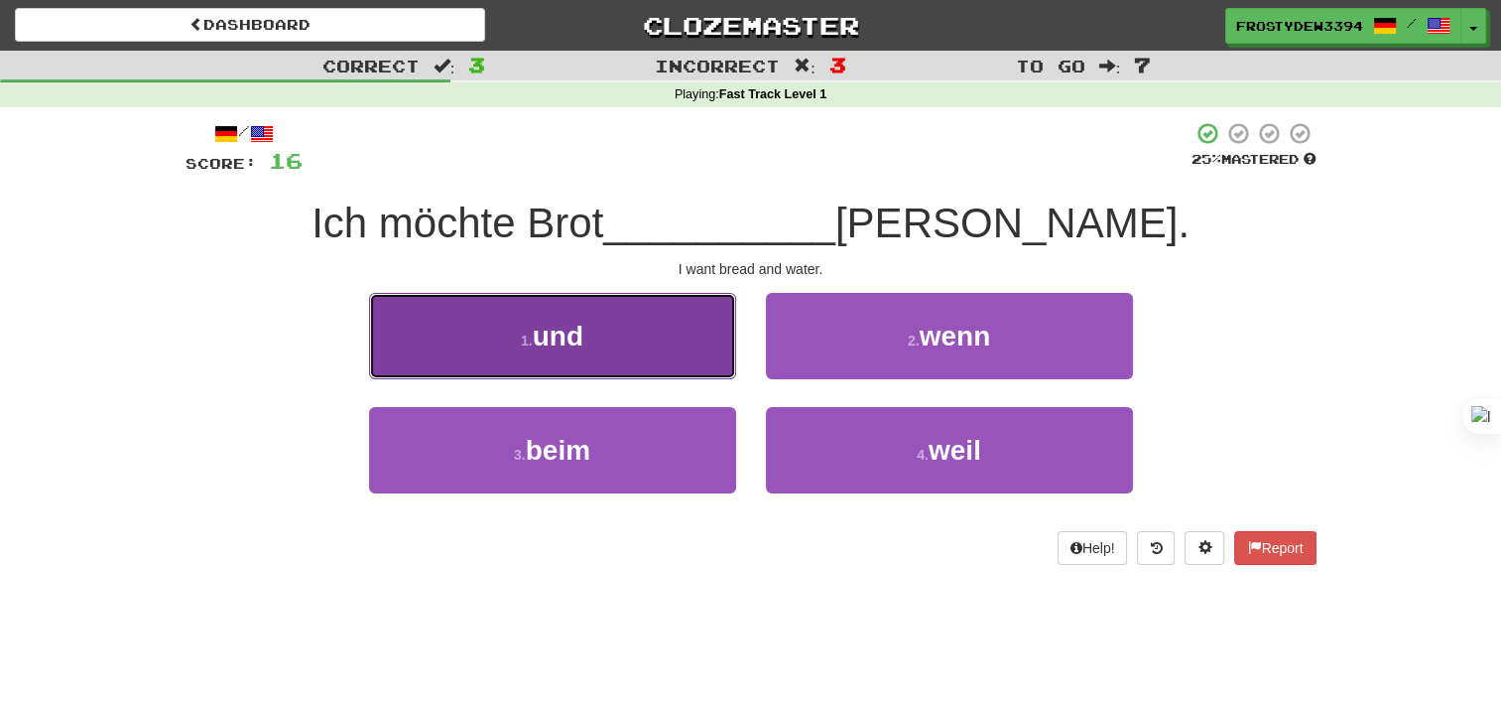
click at [599, 345] on button "1 . und" at bounding box center [552, 336] width 367 height 86
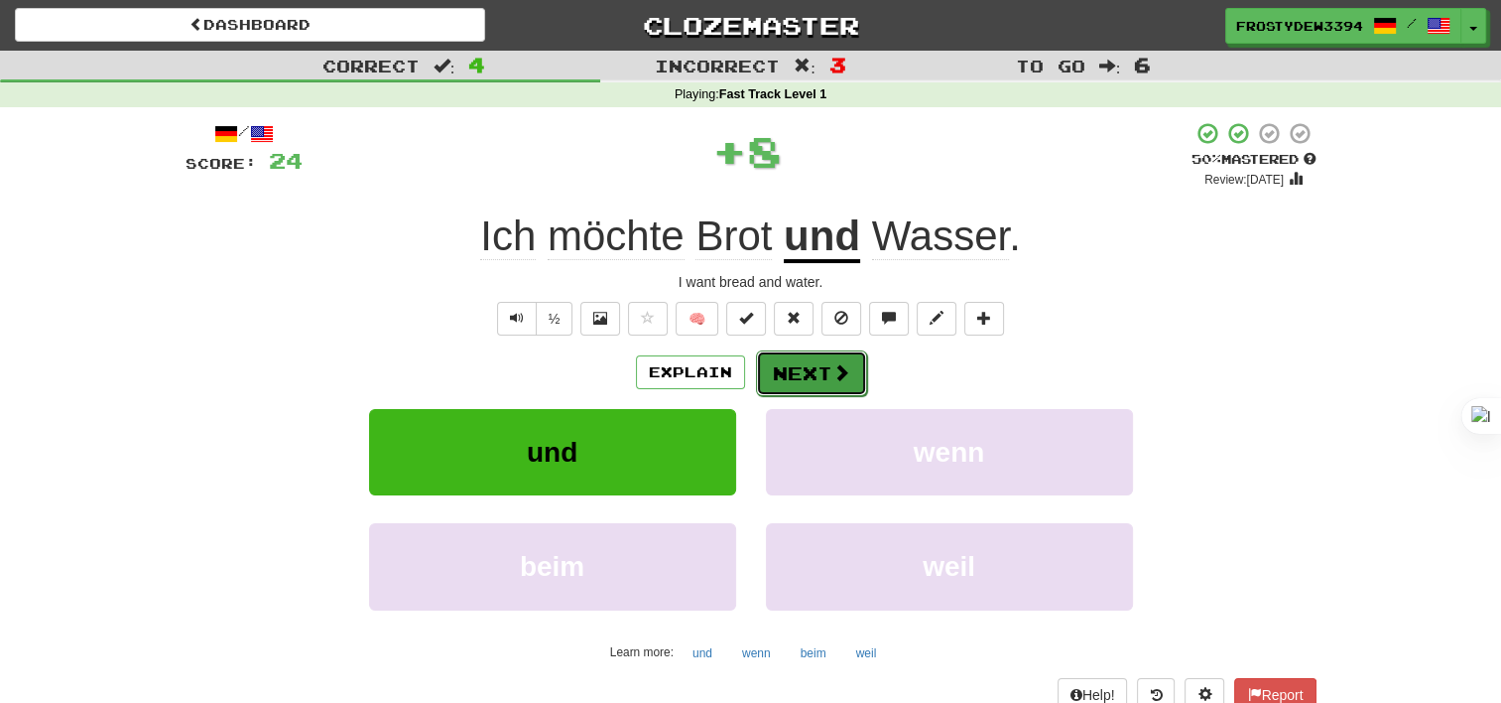
click at [837, 372] on span at bounding box center [842, 372] width 18 height 18
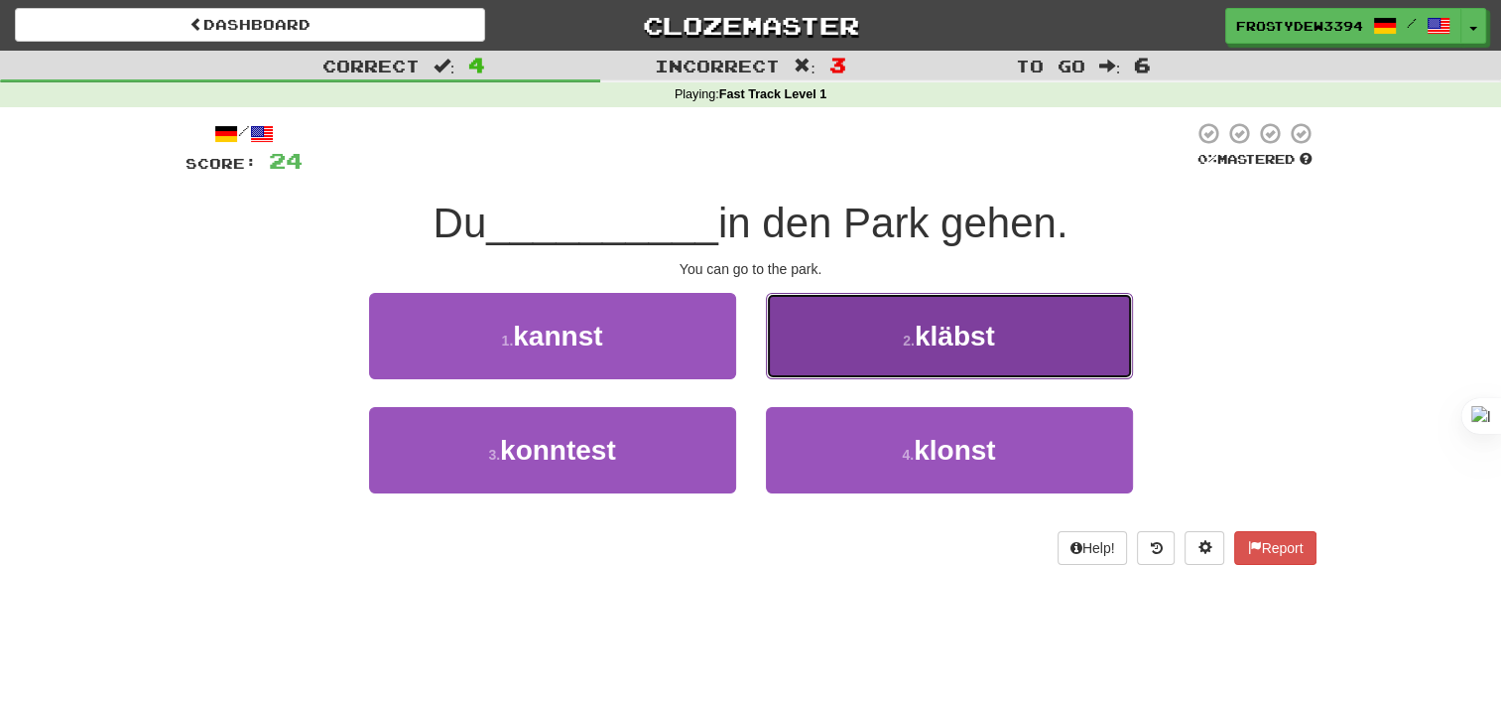
click at [932, 324] on span "kläbst" at bounding box center [955, 336] width 80 height 31
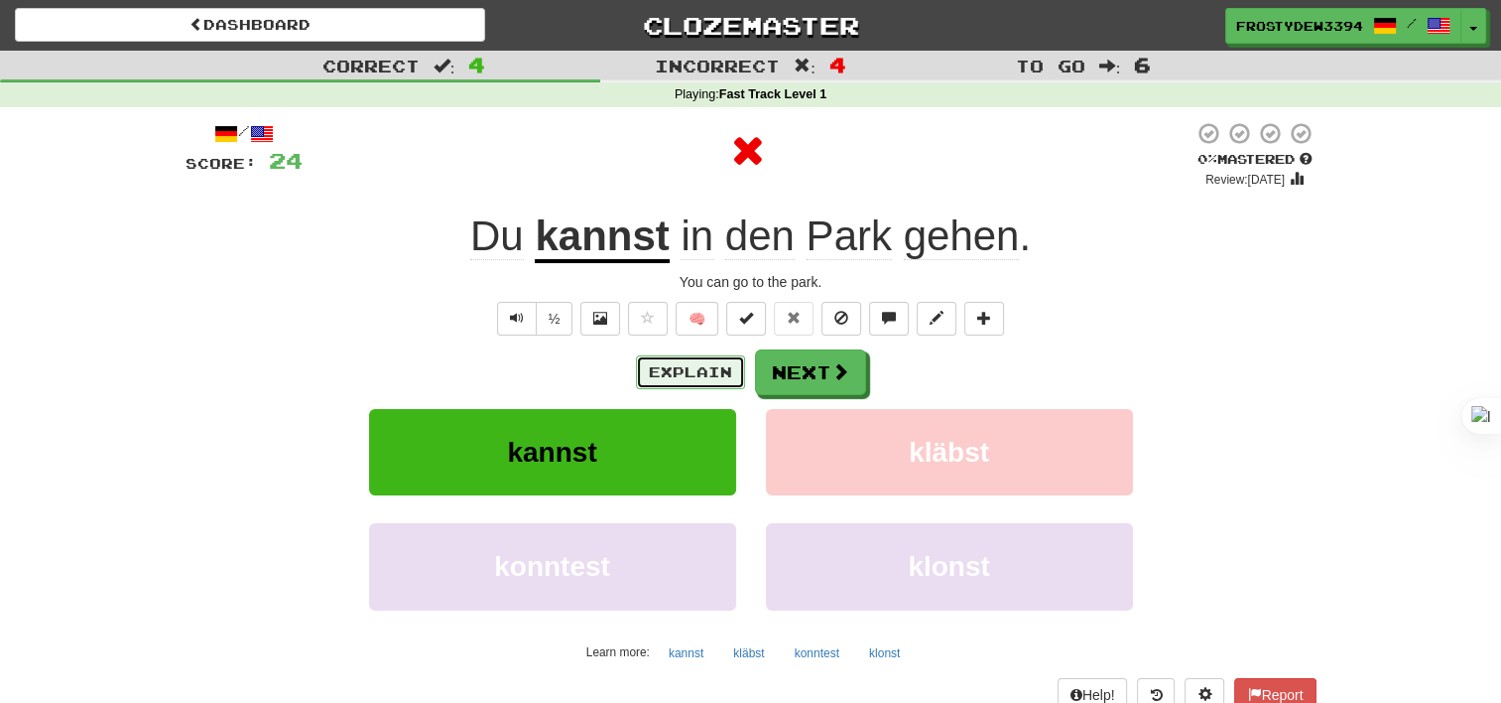
click at [680, 387] on button "Explain" at bounding box center [690, 372] width 109 height 34
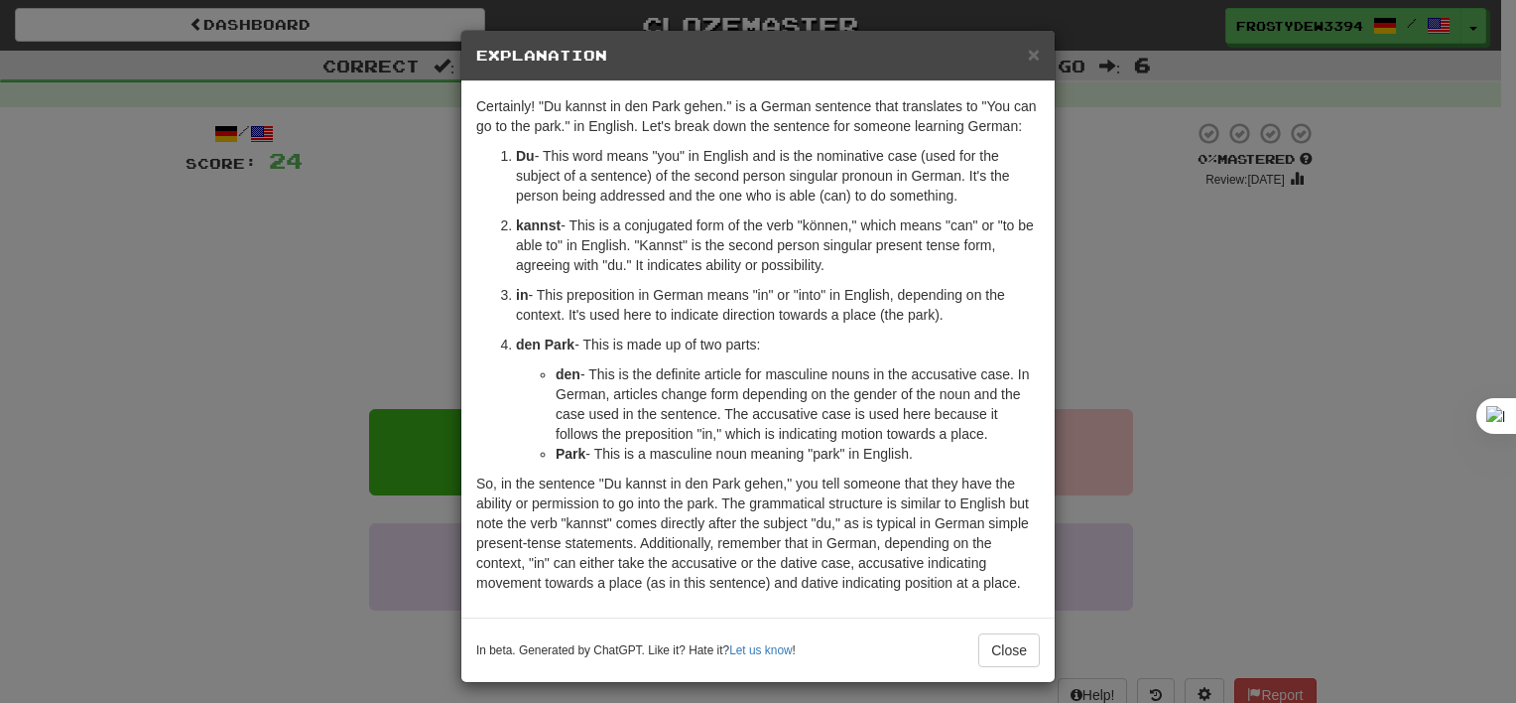
click at [1170, 308] on div "× Explanation Certainly! "Du kannst in den Park gehen." is a German sentence th…" at bounding box center [758, 351] width 1516 height 703
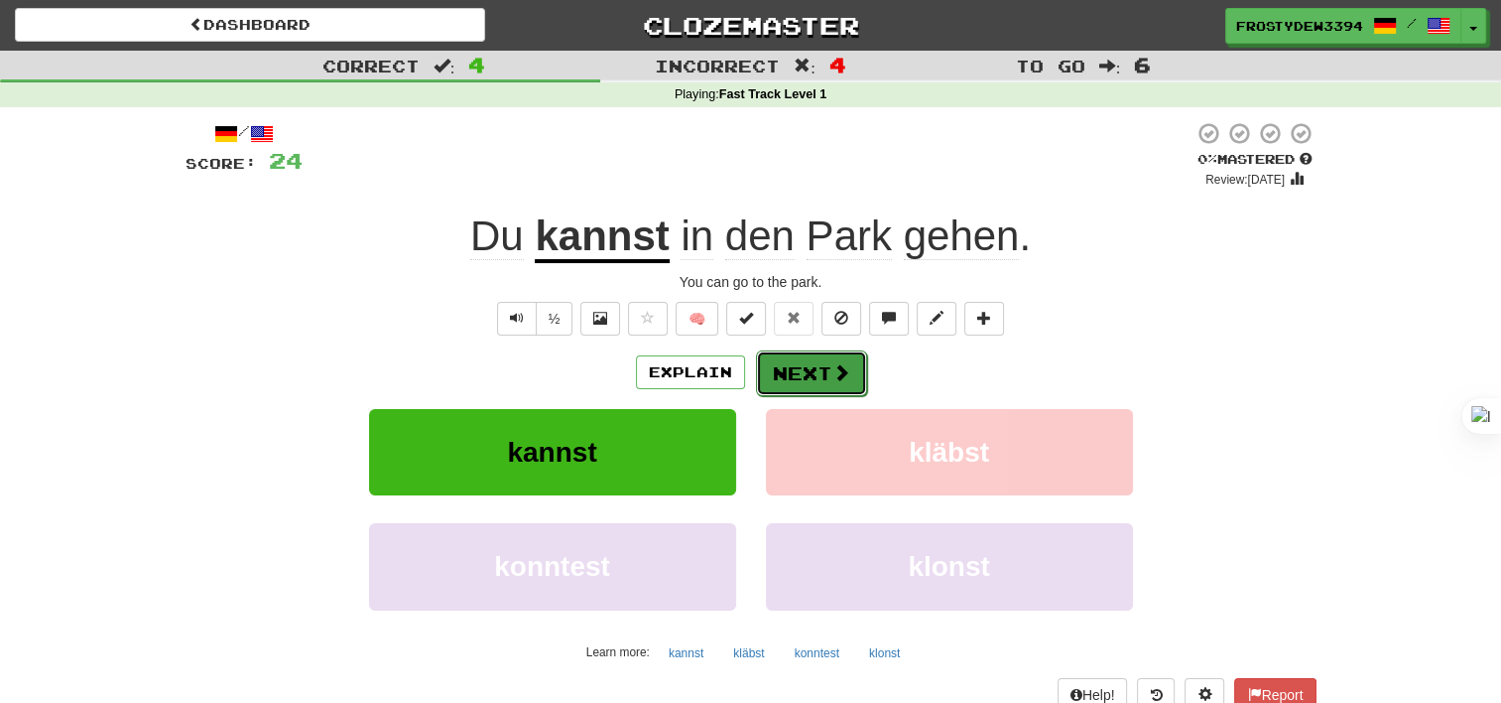
click at [804, 385] on button "Next" at bounding box center [811, 373] width 111 height 46
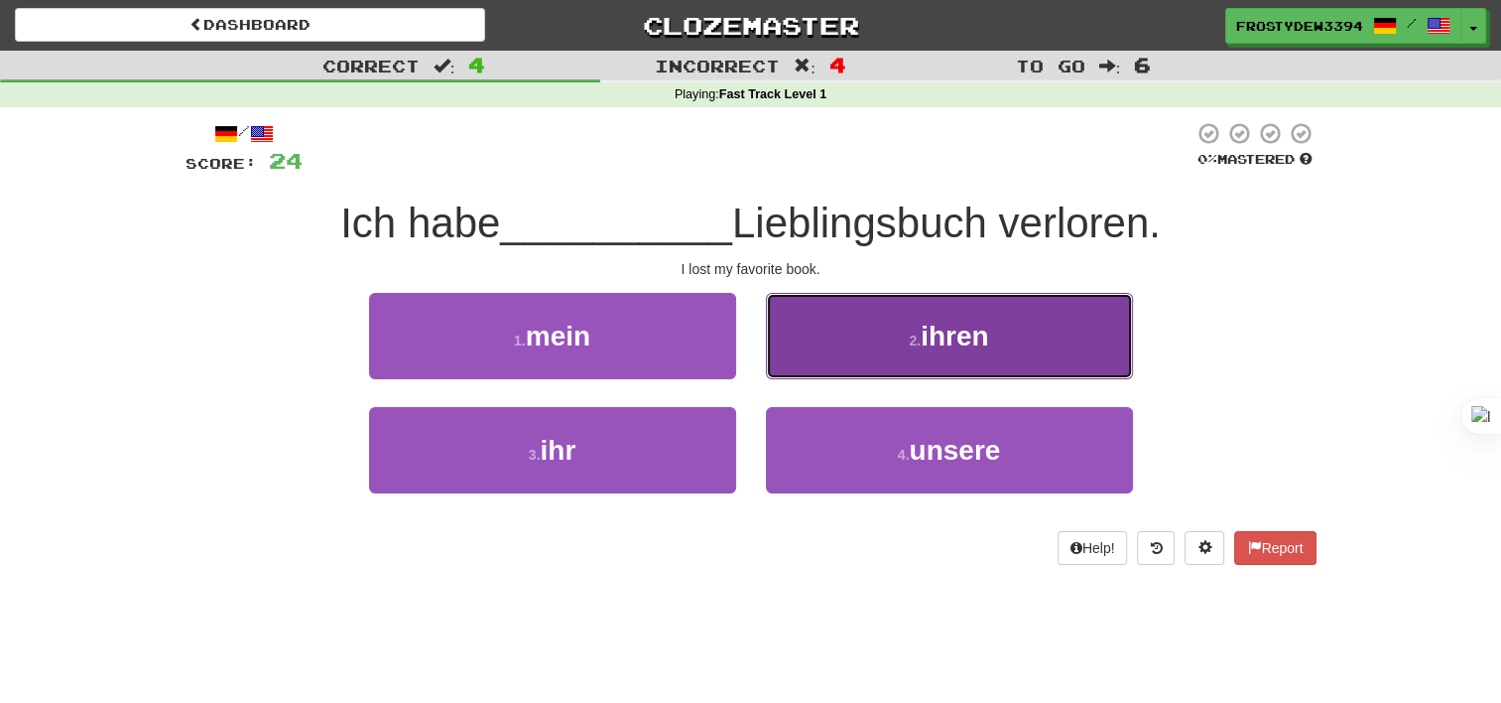
click at [961, 324] on span "ihren" at bounding box center [954, 336] width 67 height 31
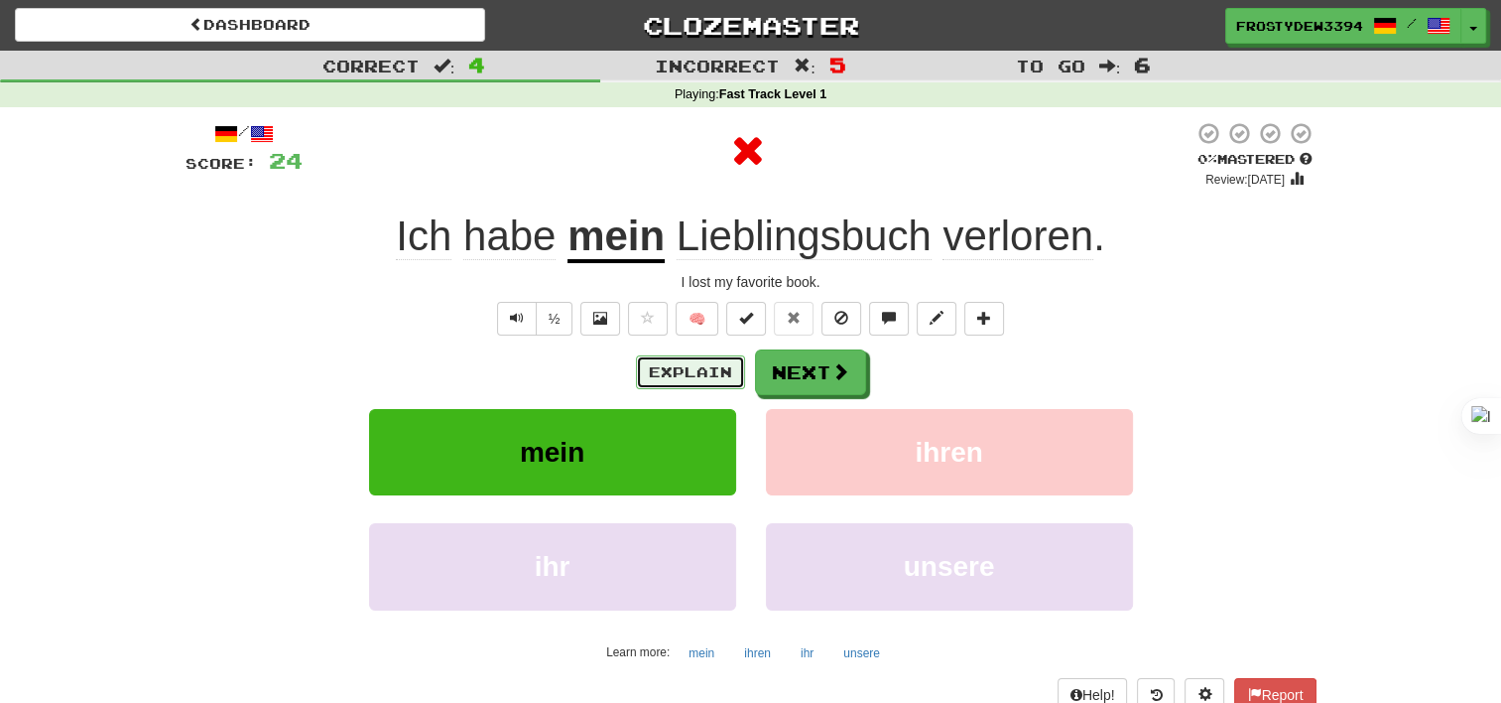
click at [701, 368] on button "Explain" at bounding box center [690, 372] width 109 height 34
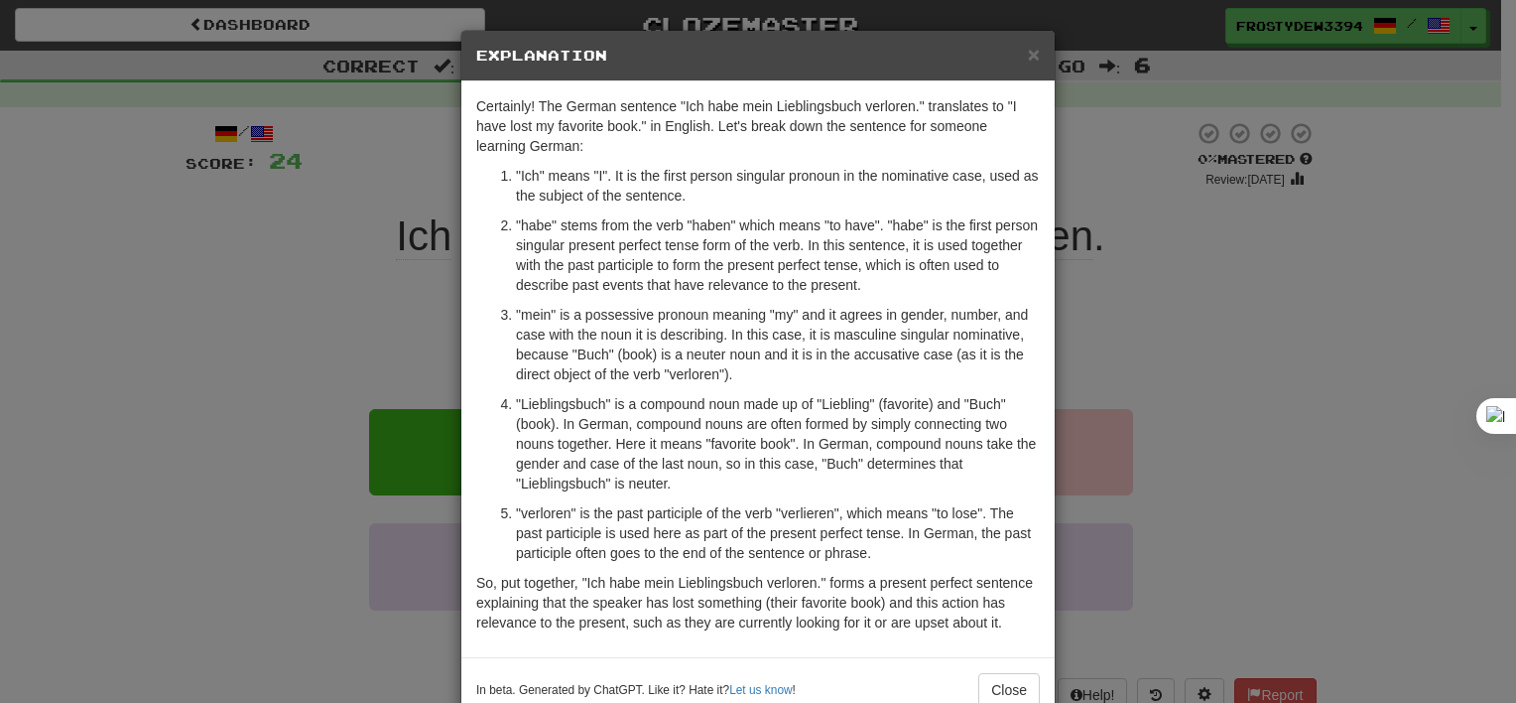
click at [1140, 422] on div "× Explanation Certainly! The German sentence "Ich habe mein Lieblingsbuch verlo…" at bounding box center [758, 351] width 1516 height 703
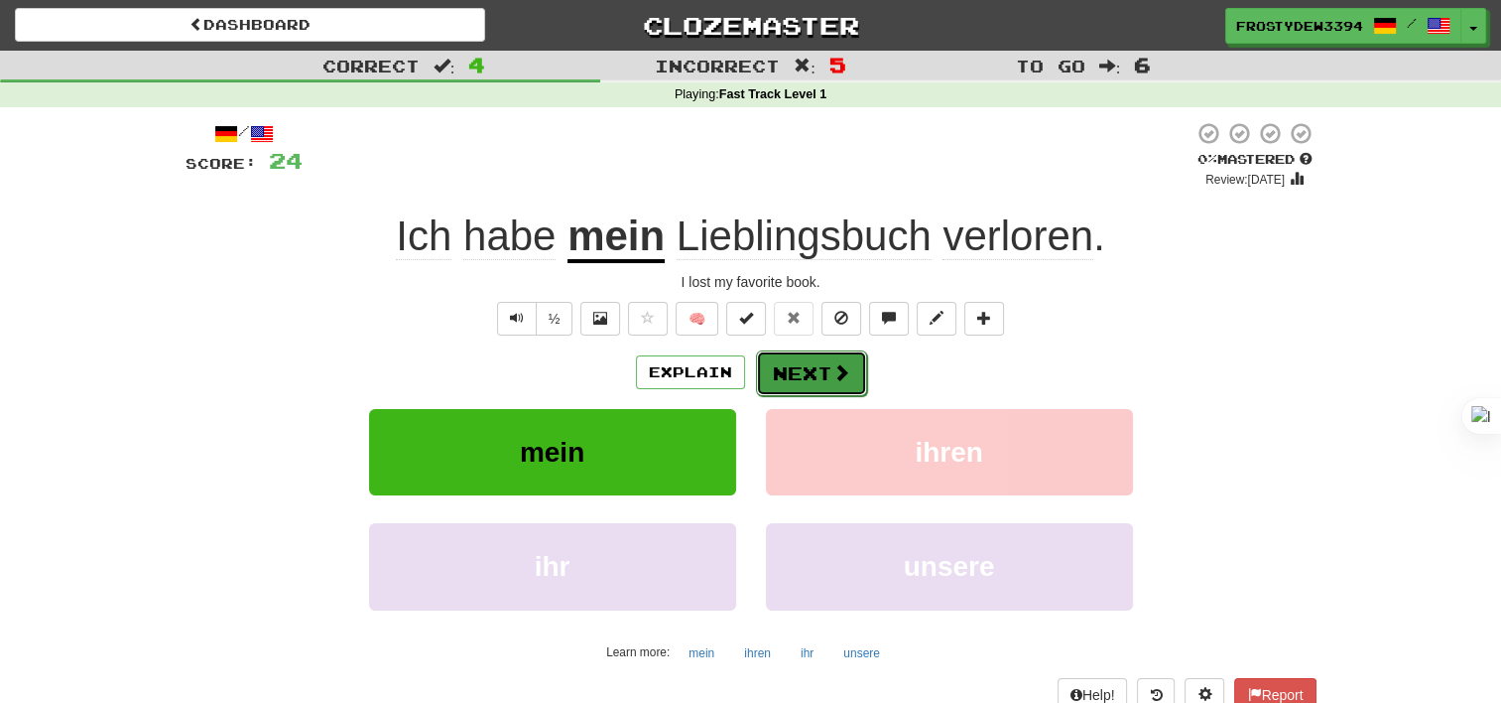
click at [834, 370] on span at bounding box center [842, 372] width 18 height 18
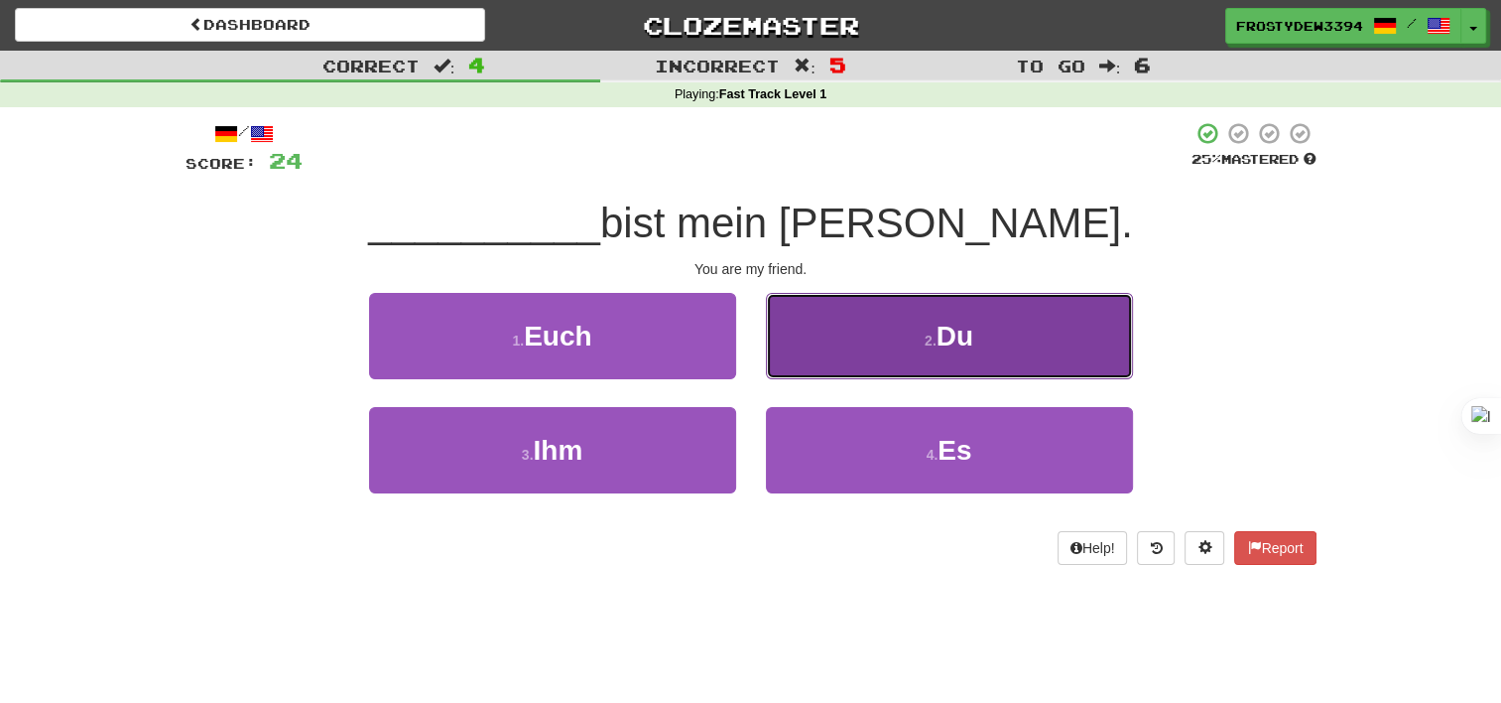
click at [800, 336] on button "2 . Du" at bounding box center [949, 336] width 367 height 86
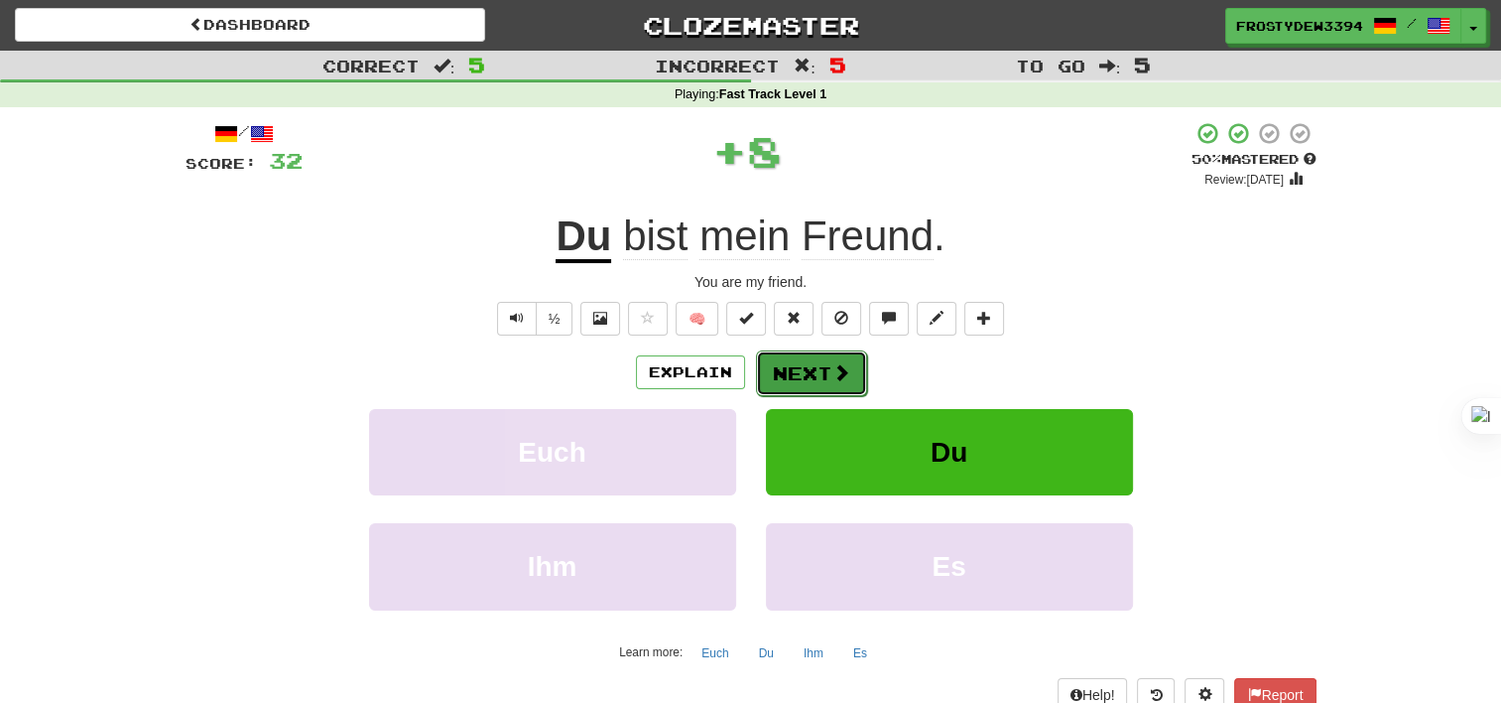
click at [816, 369] on button "Next" at bounding box center [811, 373] width 111 height 46
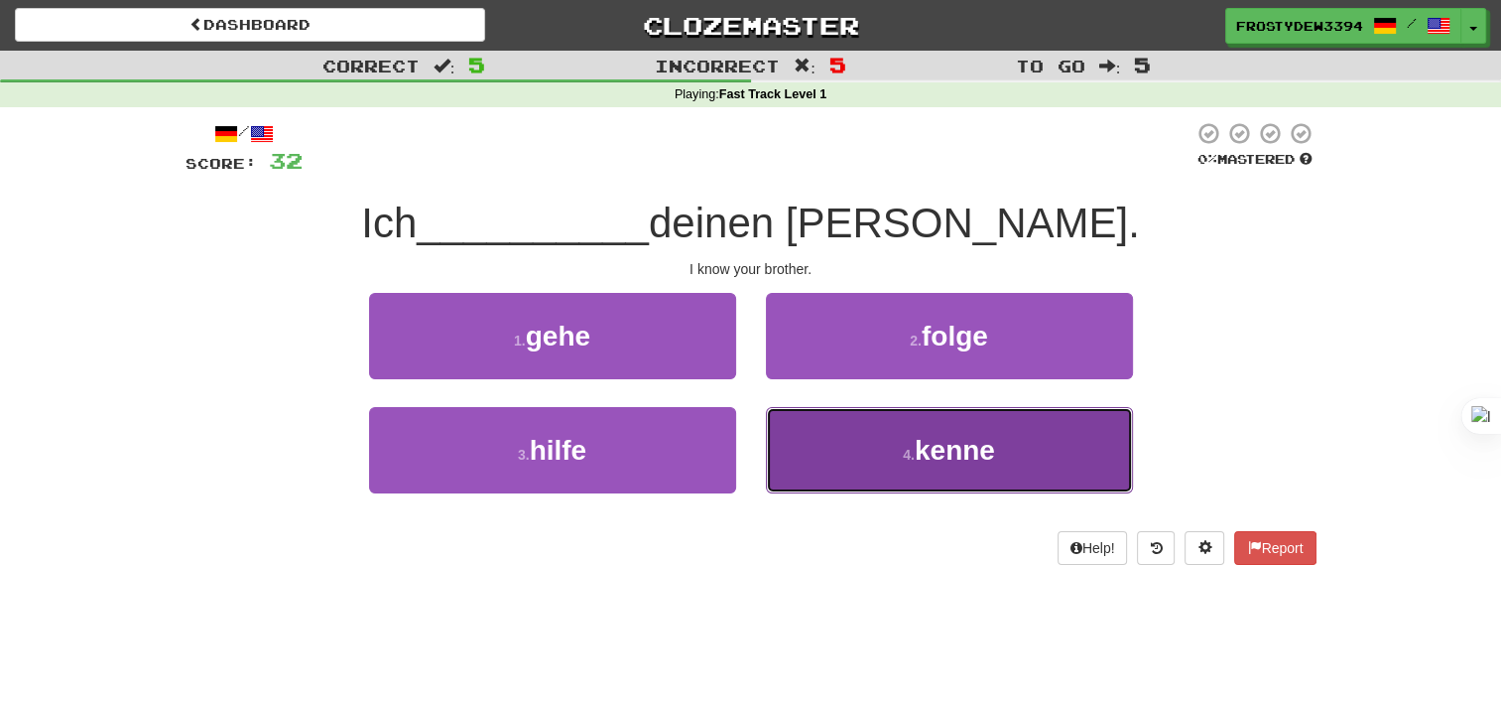
click at [881, 431] on button "4 . kenne" at bounding box center [949, 450] width 367 height 86
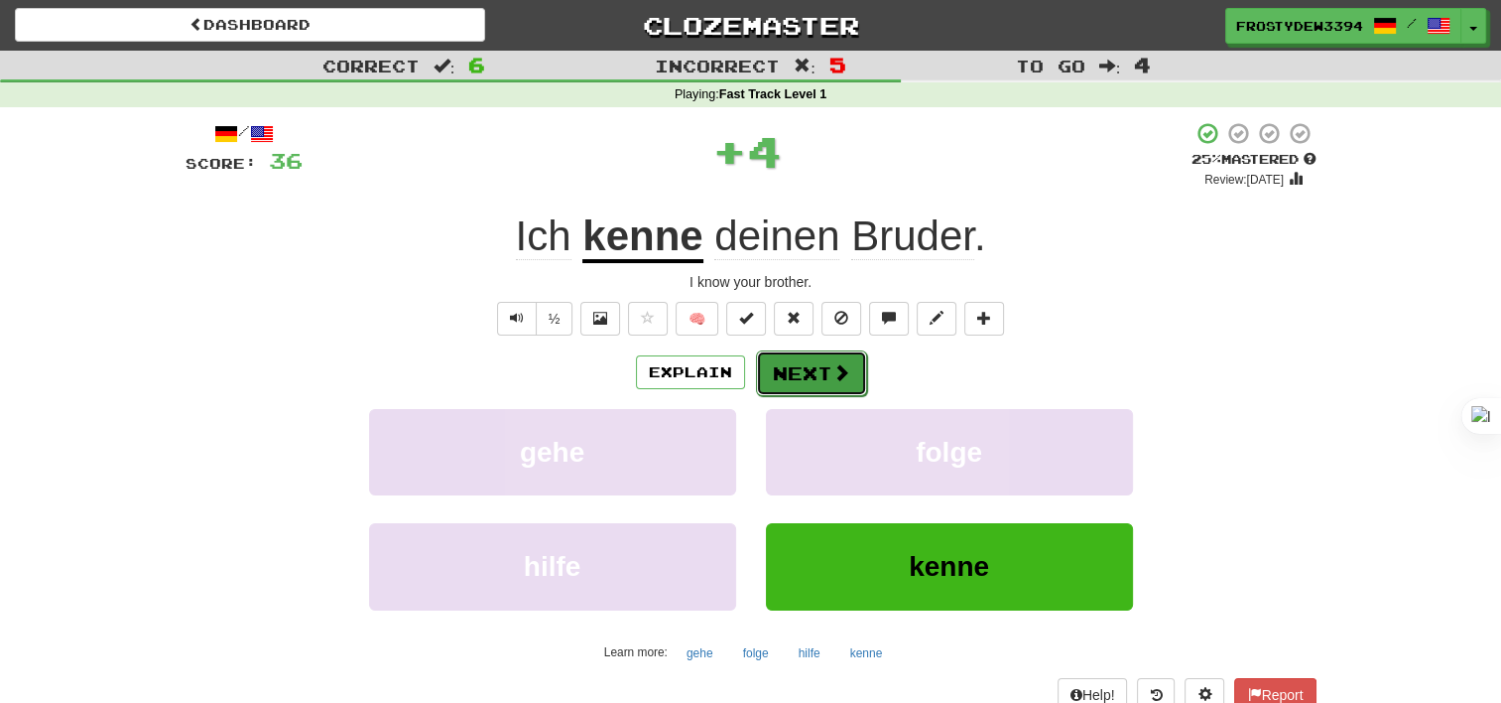
click at [817, 383] on button "Next" at bounding box center [811, 373] width 111 height 46
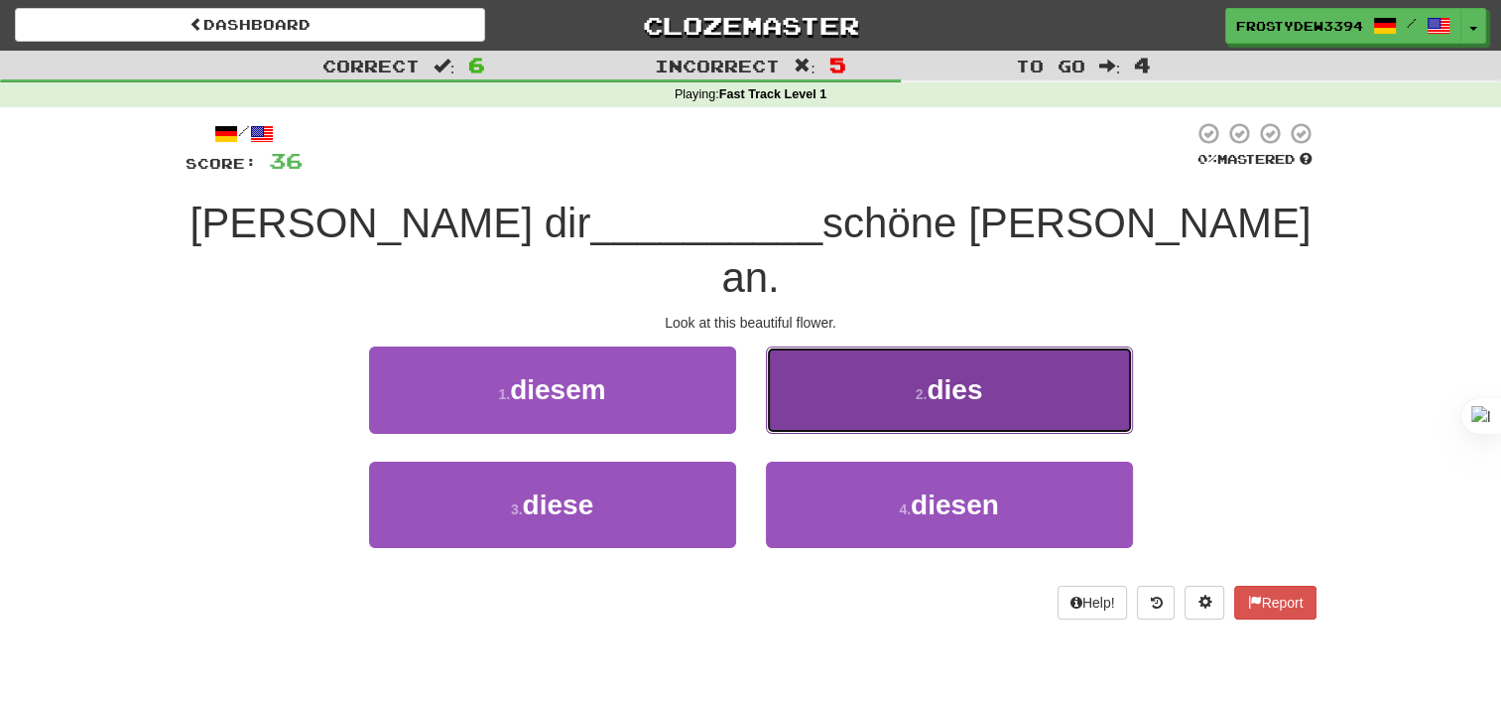
click at [905, 346] on button "2 . dies" at bounding box center [949, 389] width 367 height 86
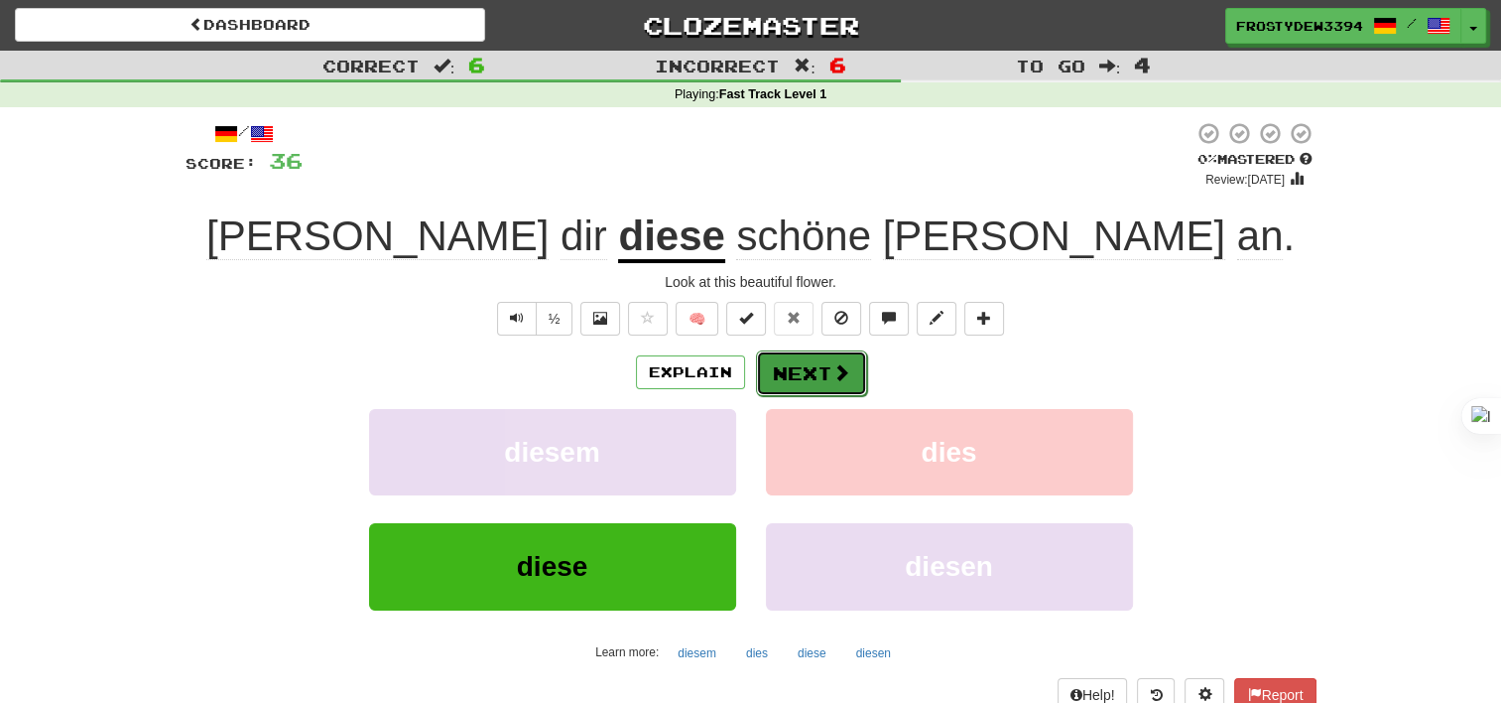
click at [824, 364] on button "Next" at bounding box center [811, 373] width 111 height 46
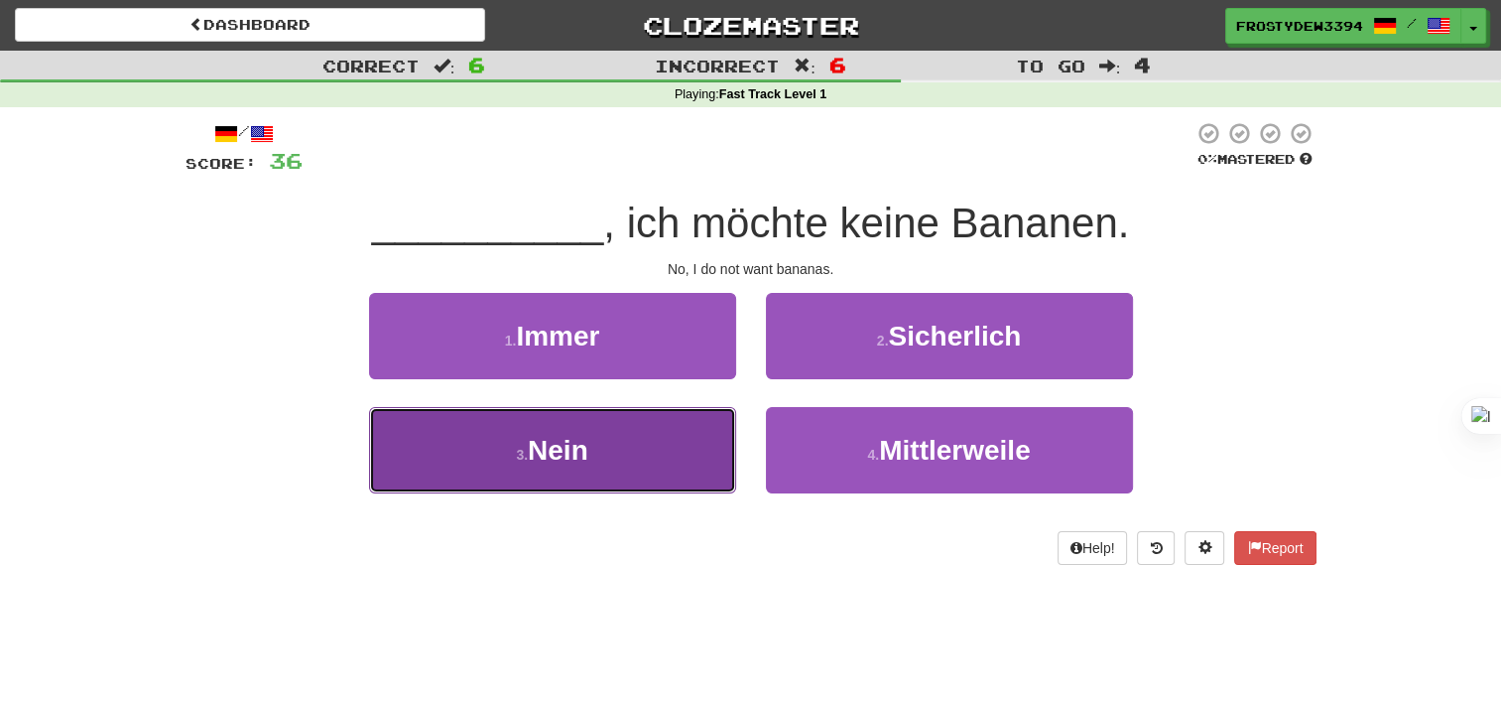
click at [631, 470] on button "3 . Nein" at bounding box center [552, 450] width 367 height 86
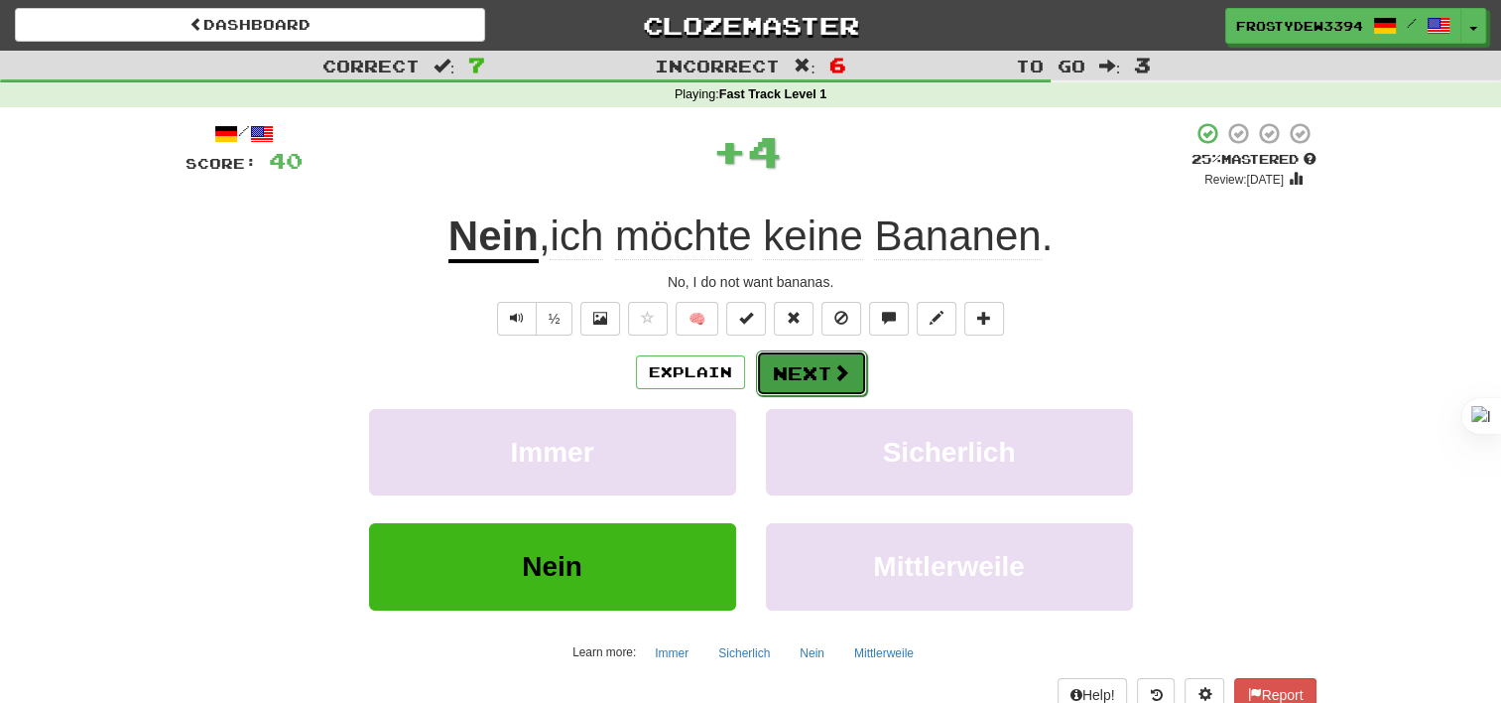
click at [818, 354] on button "Next" at bounding box center [811, 373] width 111 height 46
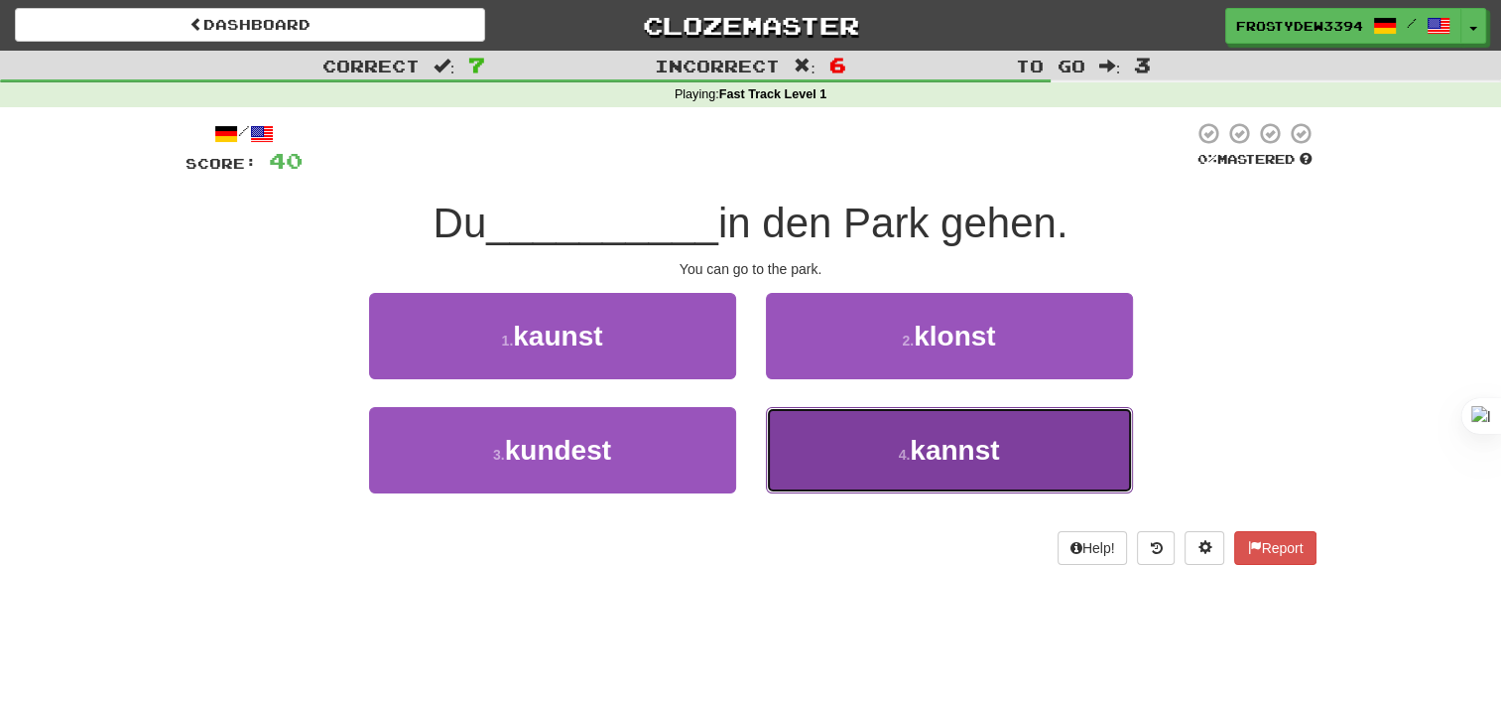
click at [904, 444] on button "4 . kannst" at bounding box center [949, 450] width 367 height 86
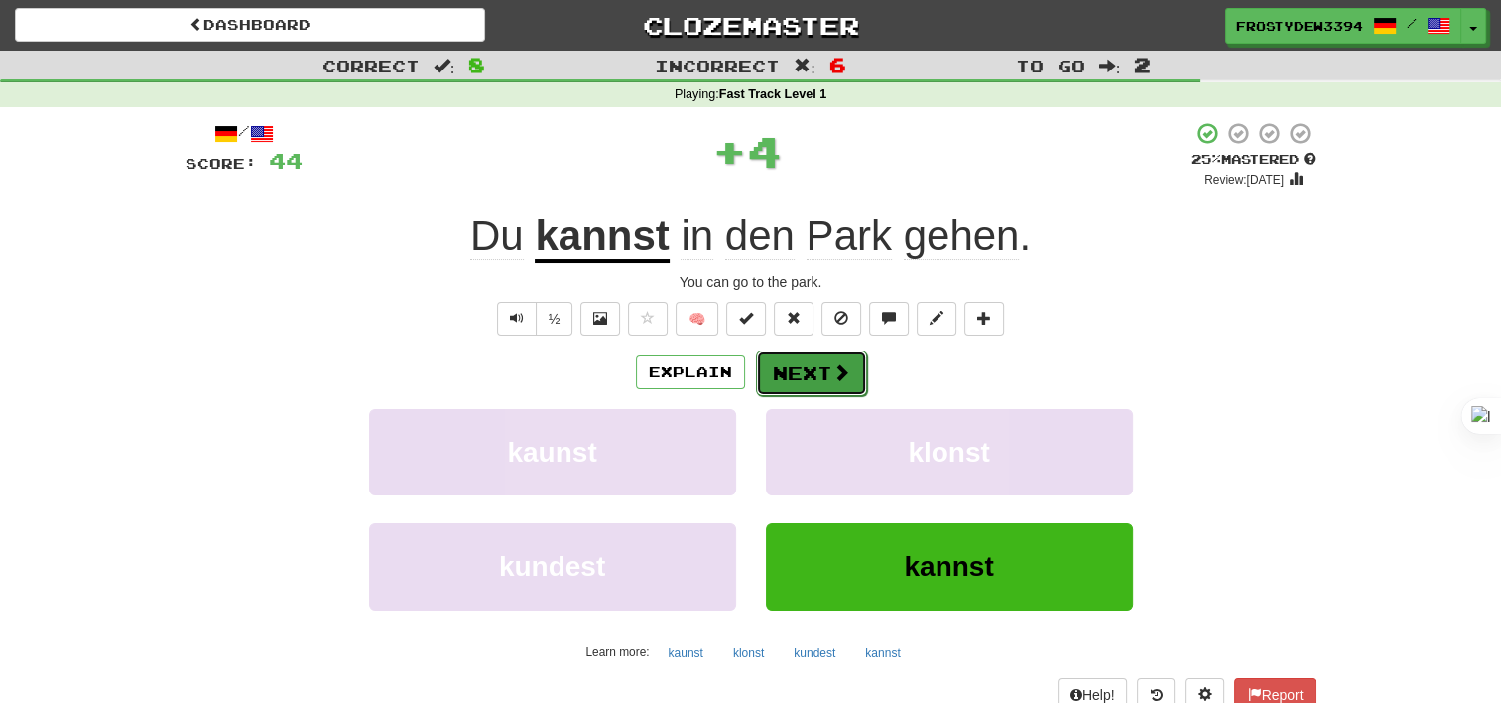
click at [803, 388] on button "Next" at bounding box center [811, 373] width 111 height 46
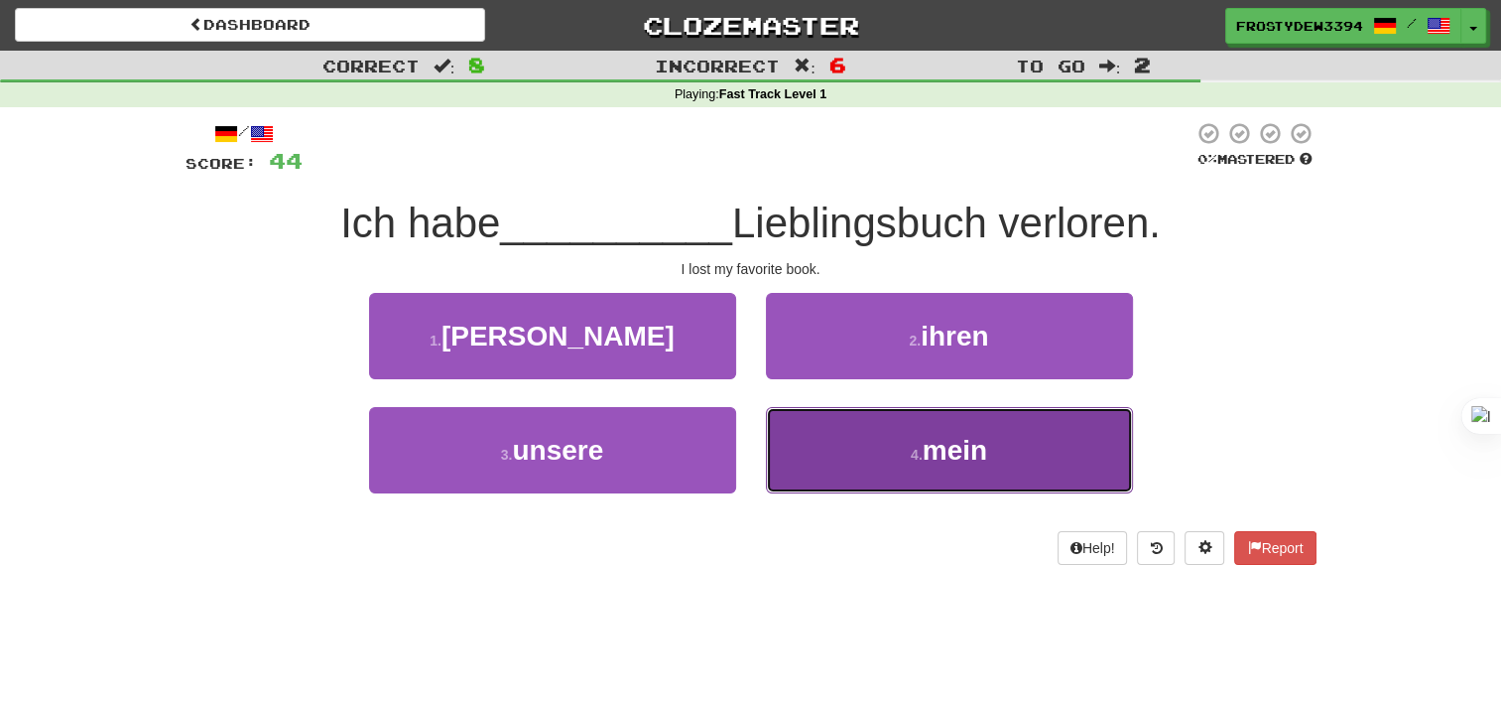
click at [842, 449] on button "4 . mein" at bounding box center [949, 450] width 367 height 86
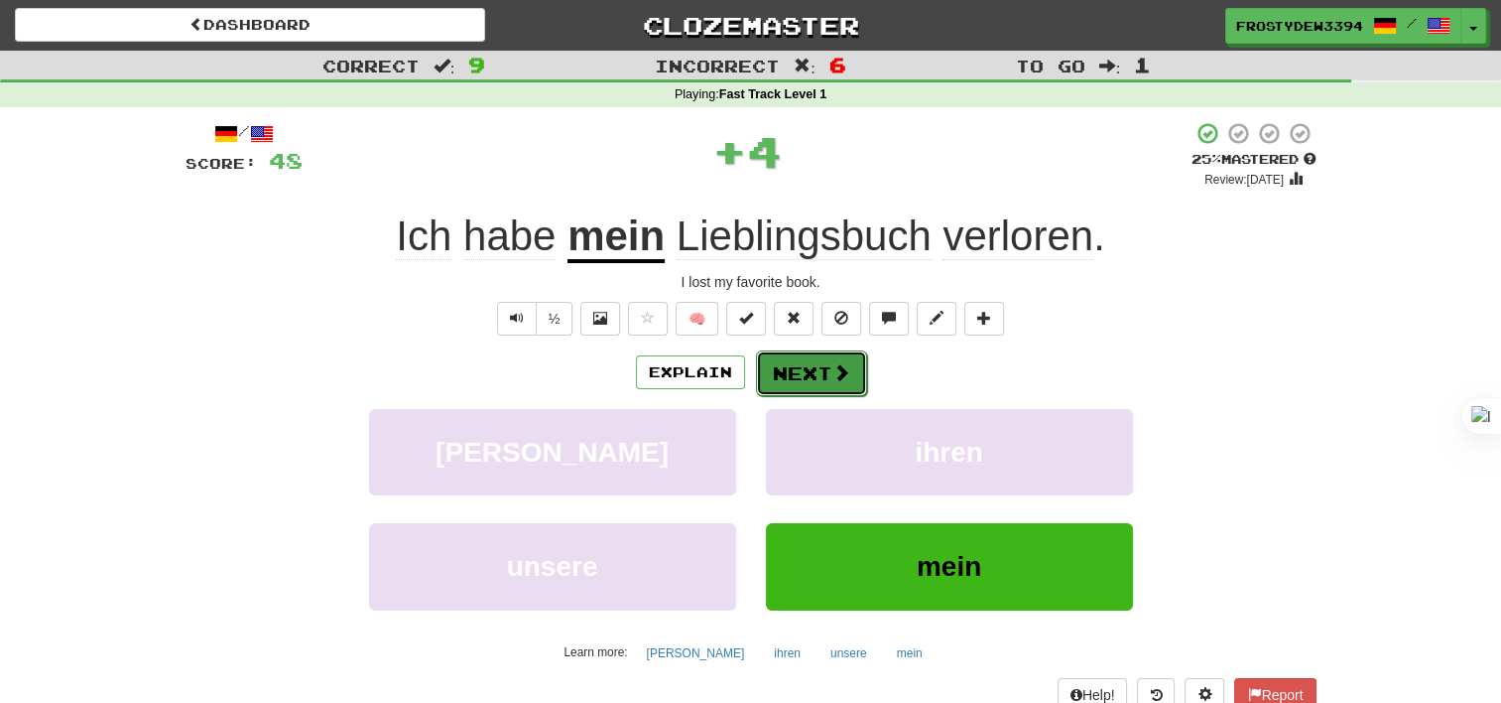
click at [813, 390] on button "Next" at bounding box center [811, 373] width 111 height 46
